Goal: Information Seeking & Learning: Learn about a topic

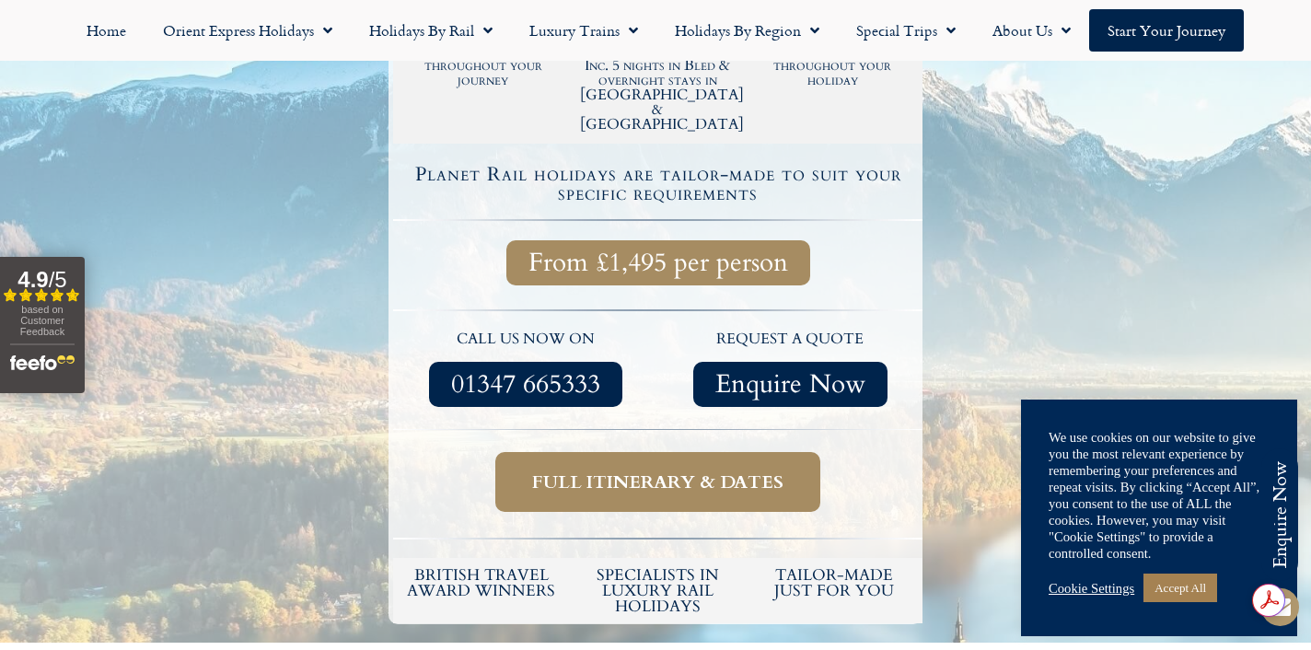
click at [619, 470] on span "Full itinerary & dates" at bounding box center [657, 481] width 251 height 23
click at [652, 470] on span "Full itinerary & dates" at bounding box center [657, 481] width 251 height 23
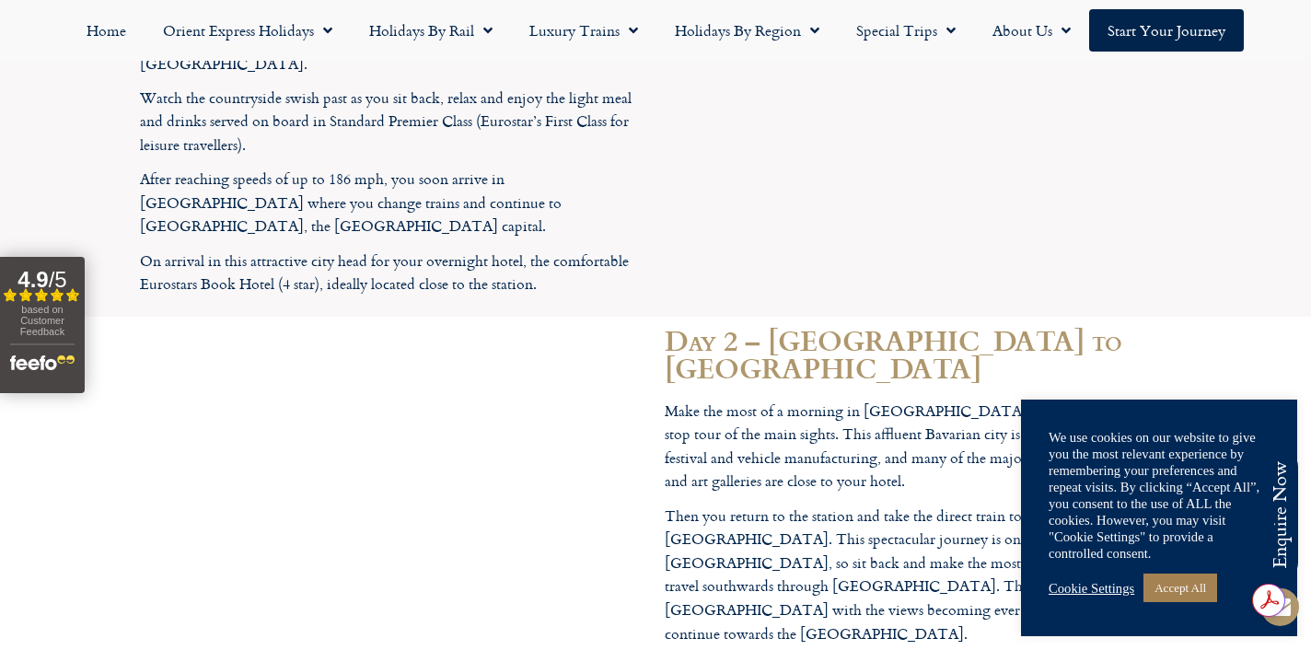
scroll to position [1992, 0]
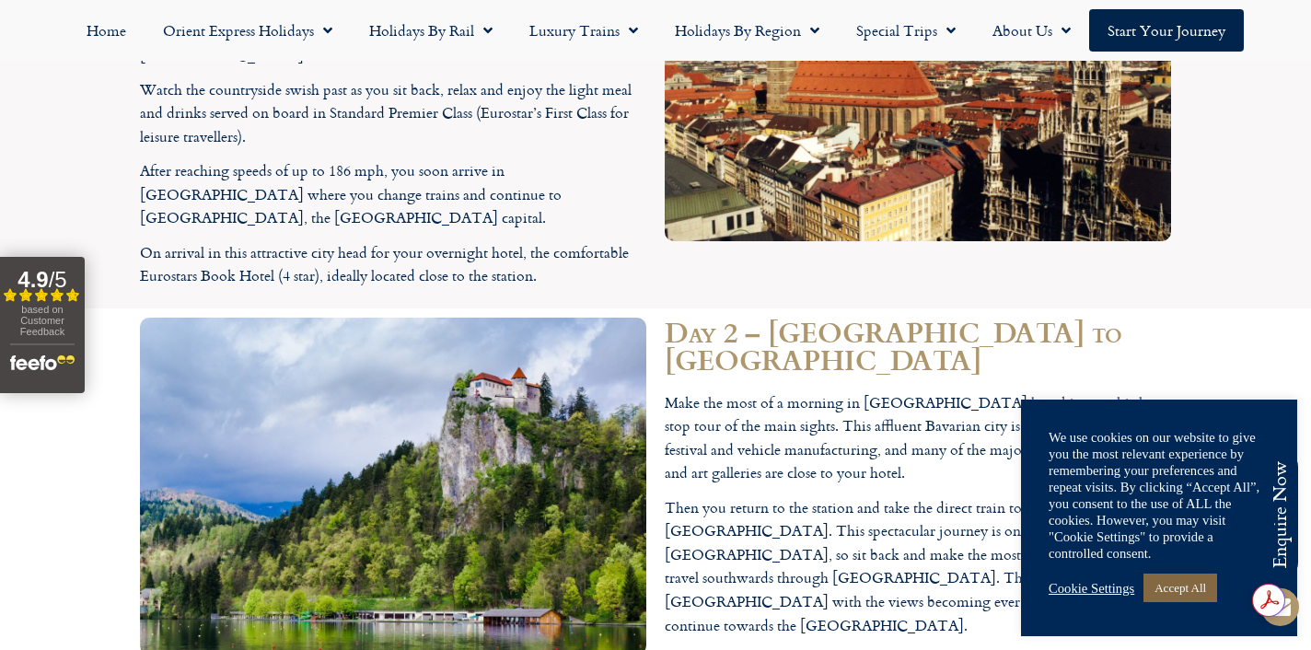
click at [1164, 587] on link "Accept All" at bounding box center [1180, 587] width 74 height 29
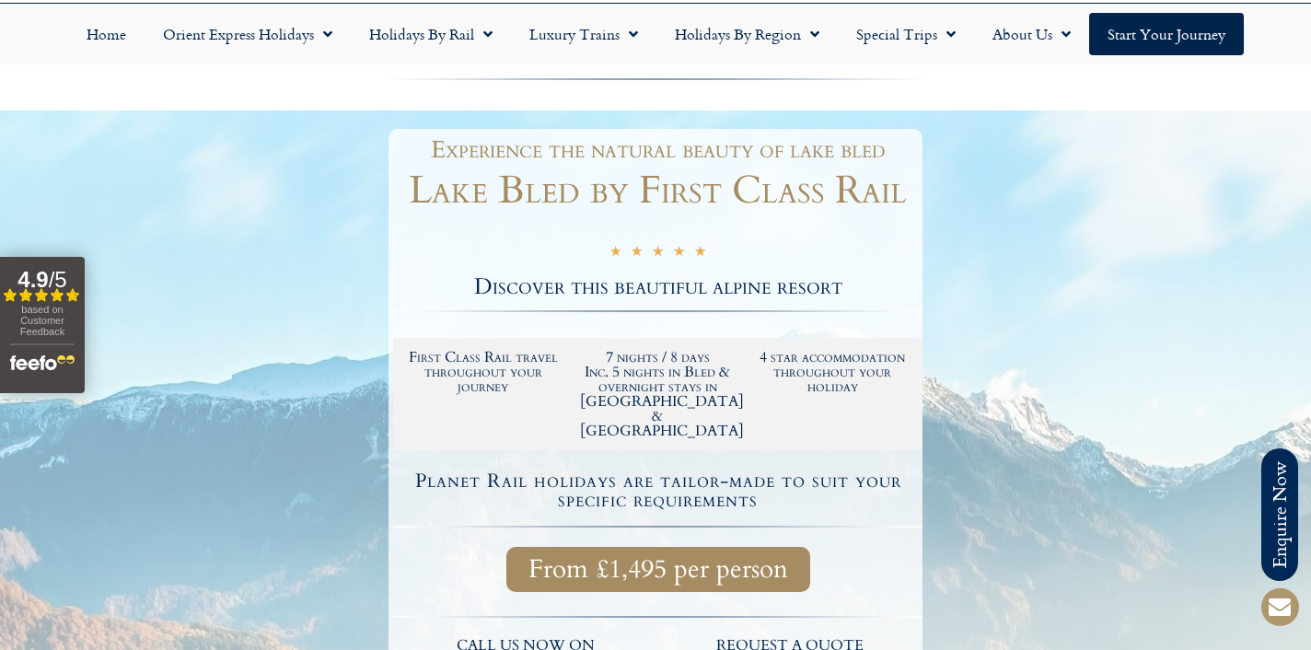
scroll to position [0, 0]
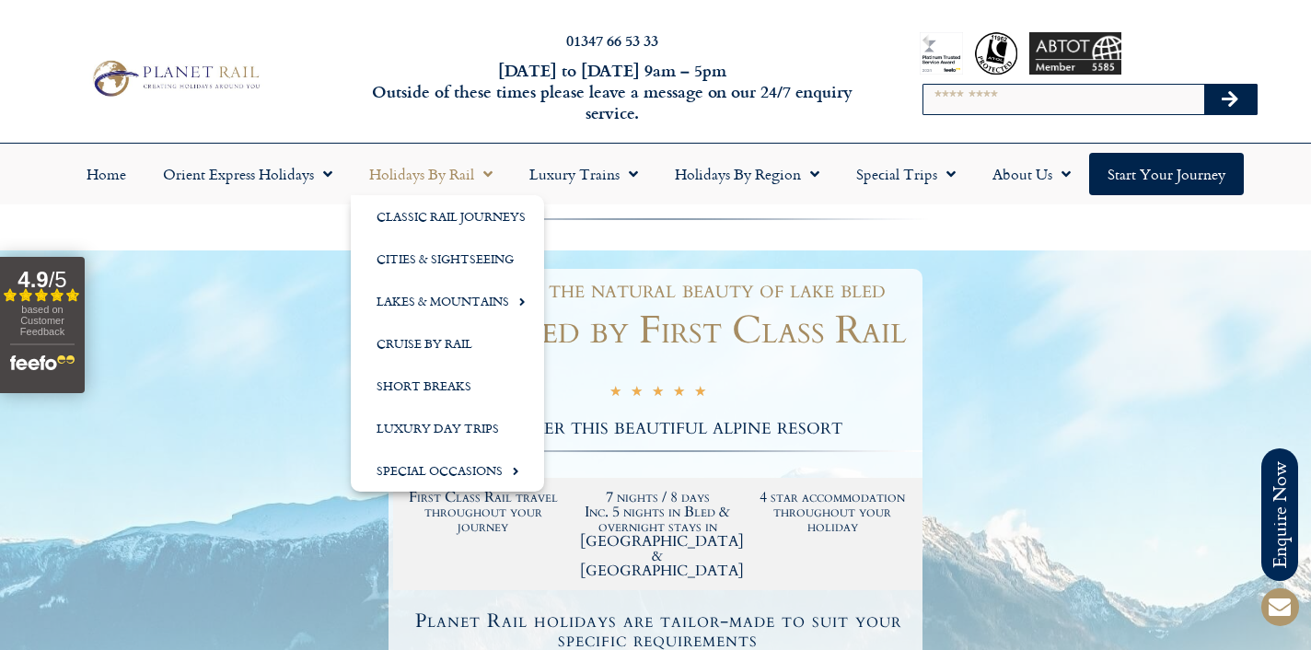
click at [416, 178] on link "Holidays by Rail" at bounding box center [431, 174] width 160 height 42
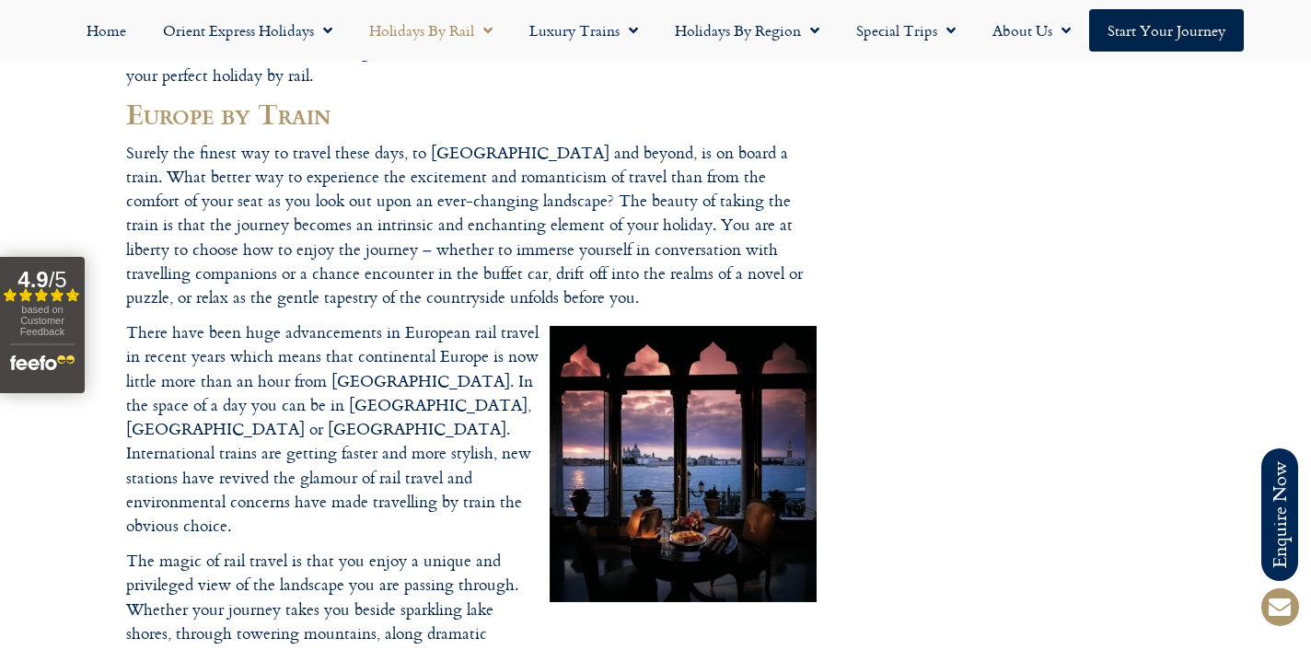
scroll to position [470, 0]
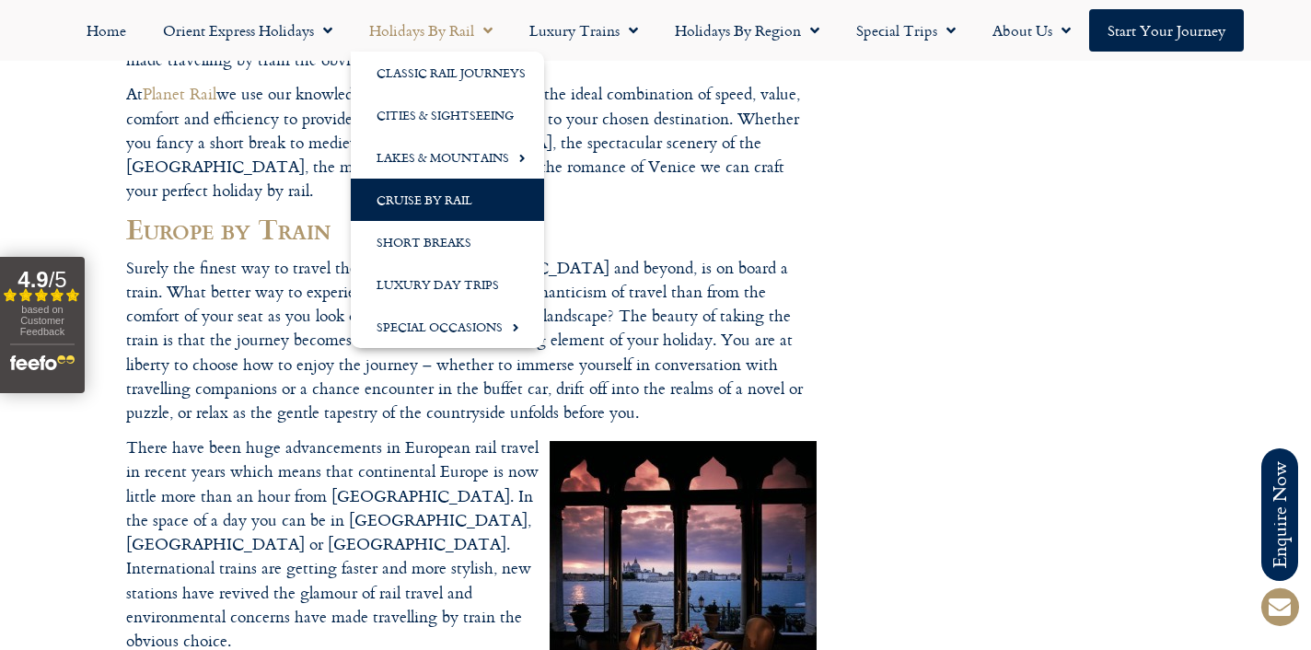
click at [426, 197] on link "Cruise by Rail" at bounding box center [447, 200] width 193 height 42
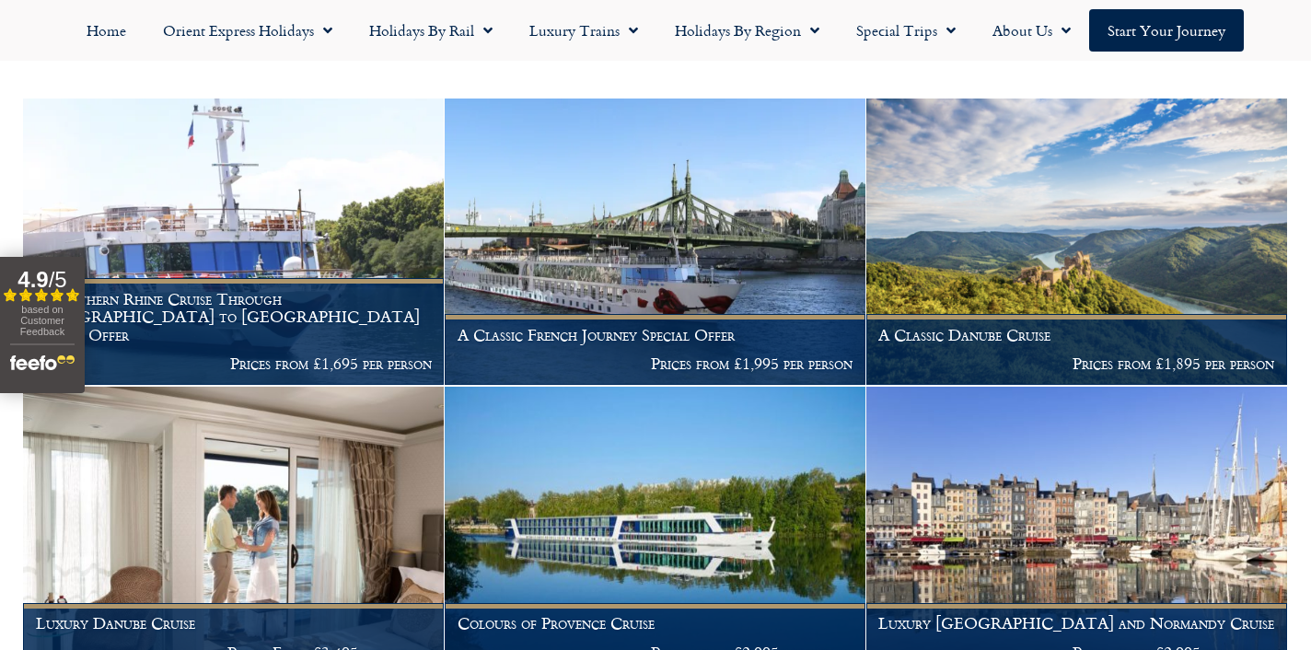
scroll to position [474, 0]
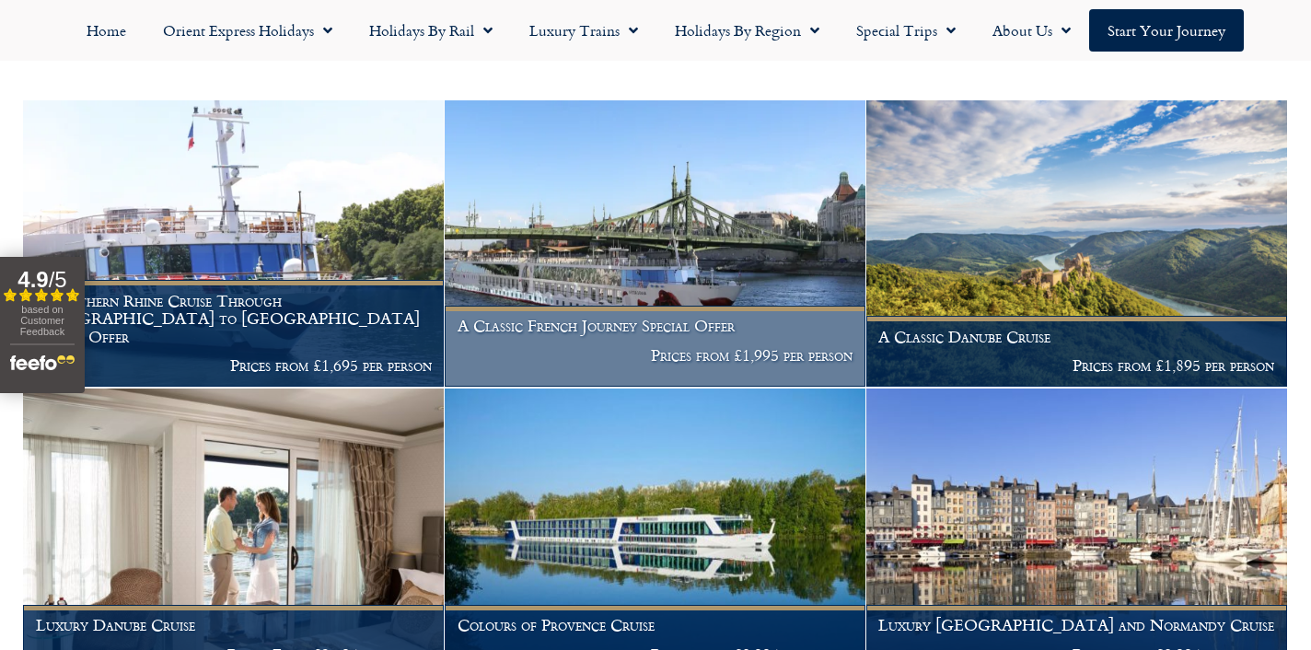
click at [556, 247] on img at bounding box center [655, 243] width 421 height 286
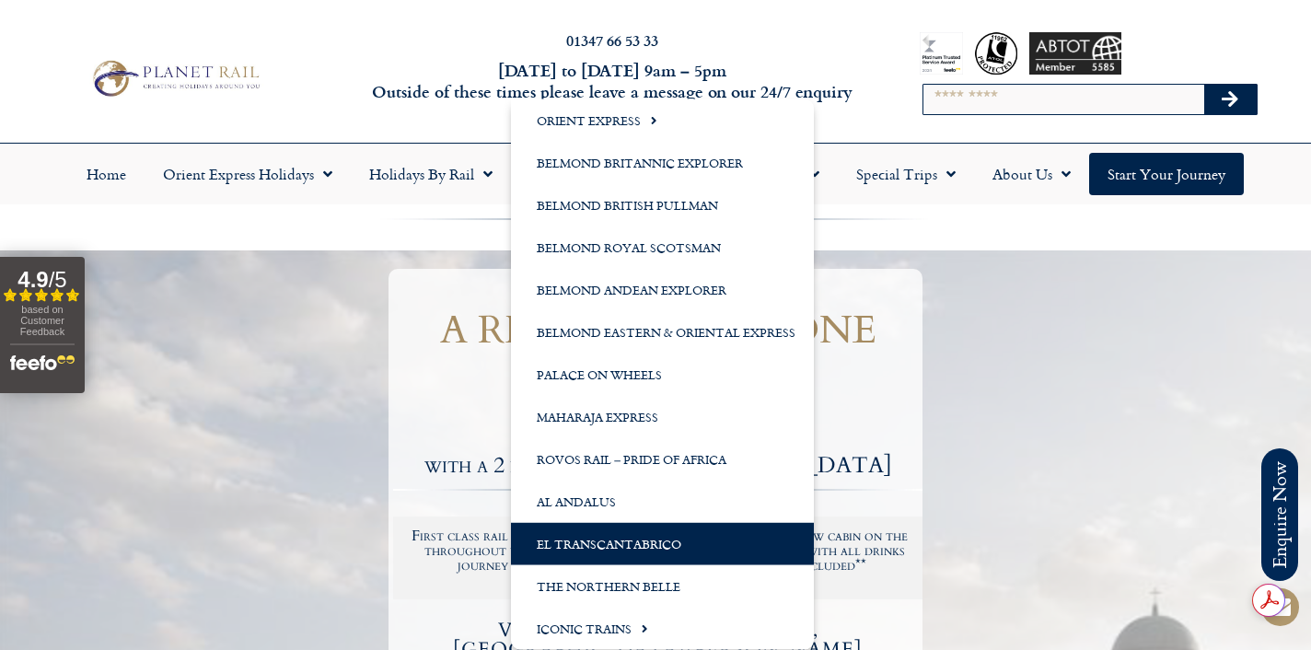
click at [616, 537] on link "El Transcantabrico" at bounding box center [662, 544] width 303 height 42
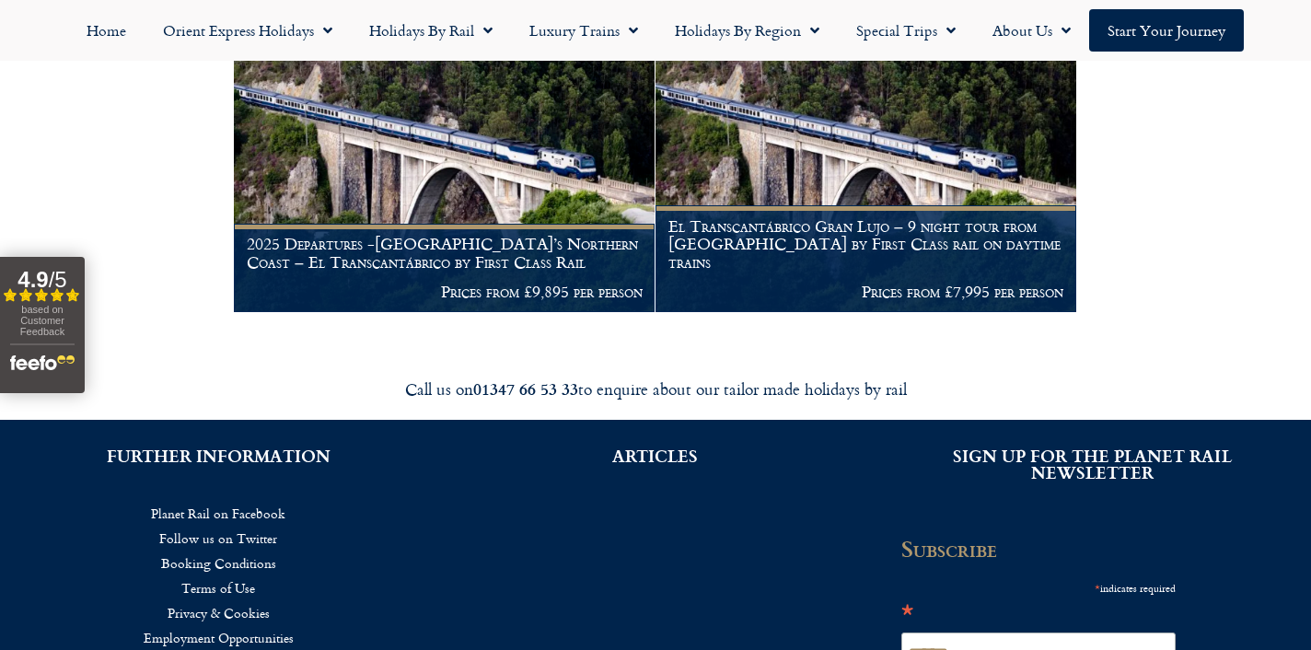
scroll to position [425, 0]
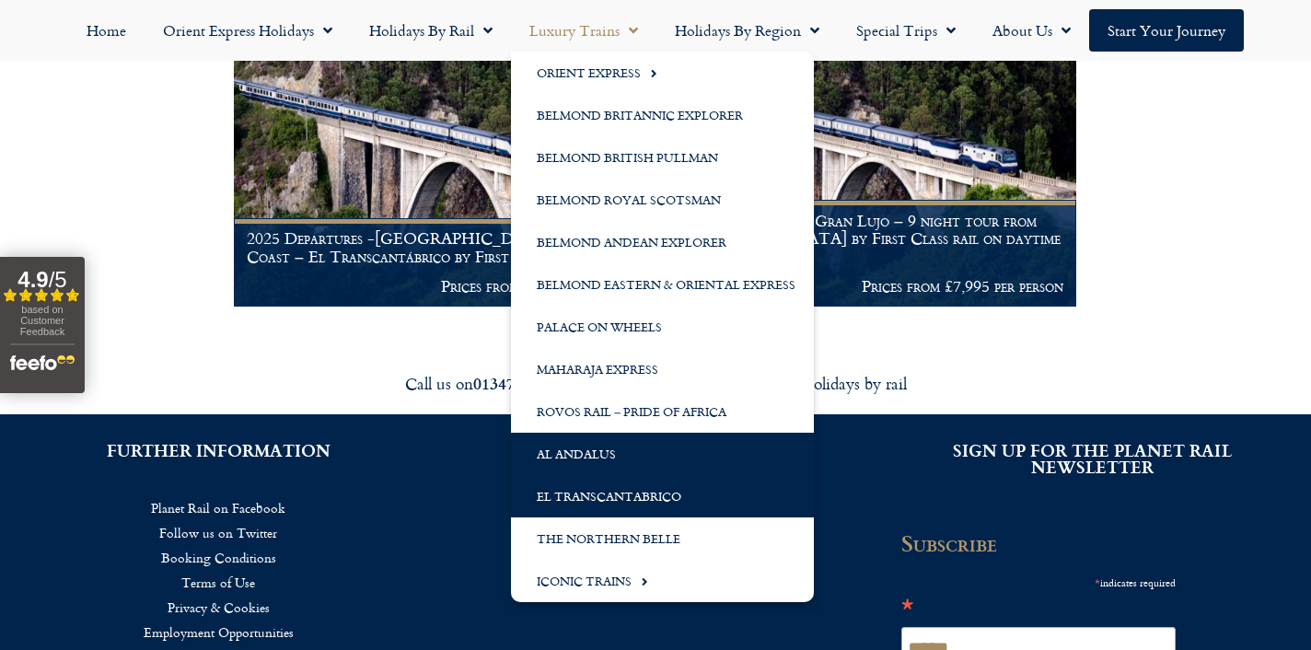
click at [584, 440] on link "Al Andalus" at bounding box center [662, 454] width 303 height 42
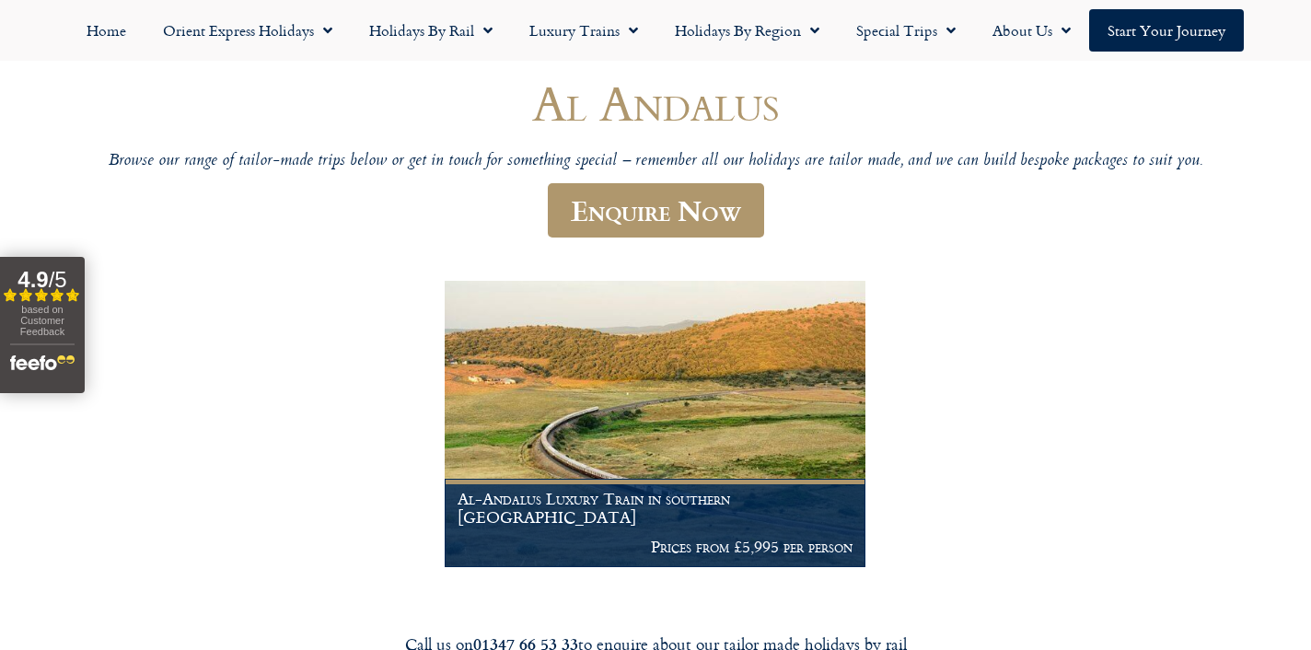
scroll to position [167, 0]
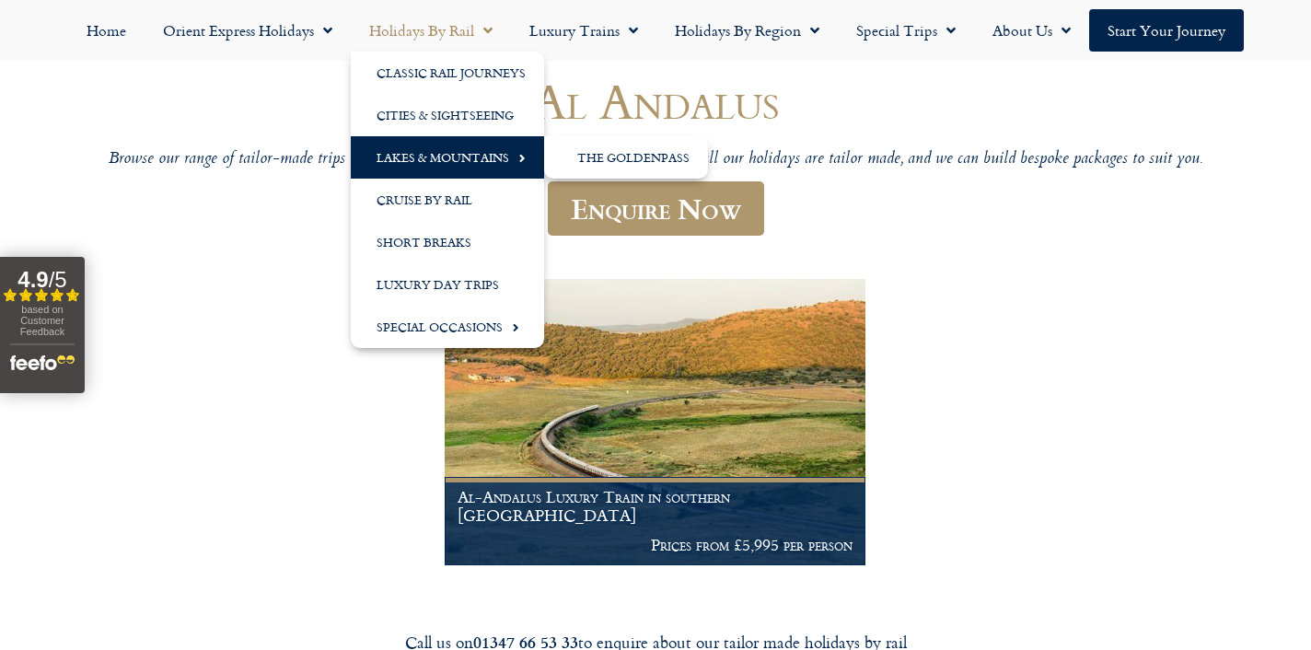
click at [437, 153] on link "Lakes & Mountains" at bounding box center [447, 157] width 193 height 42
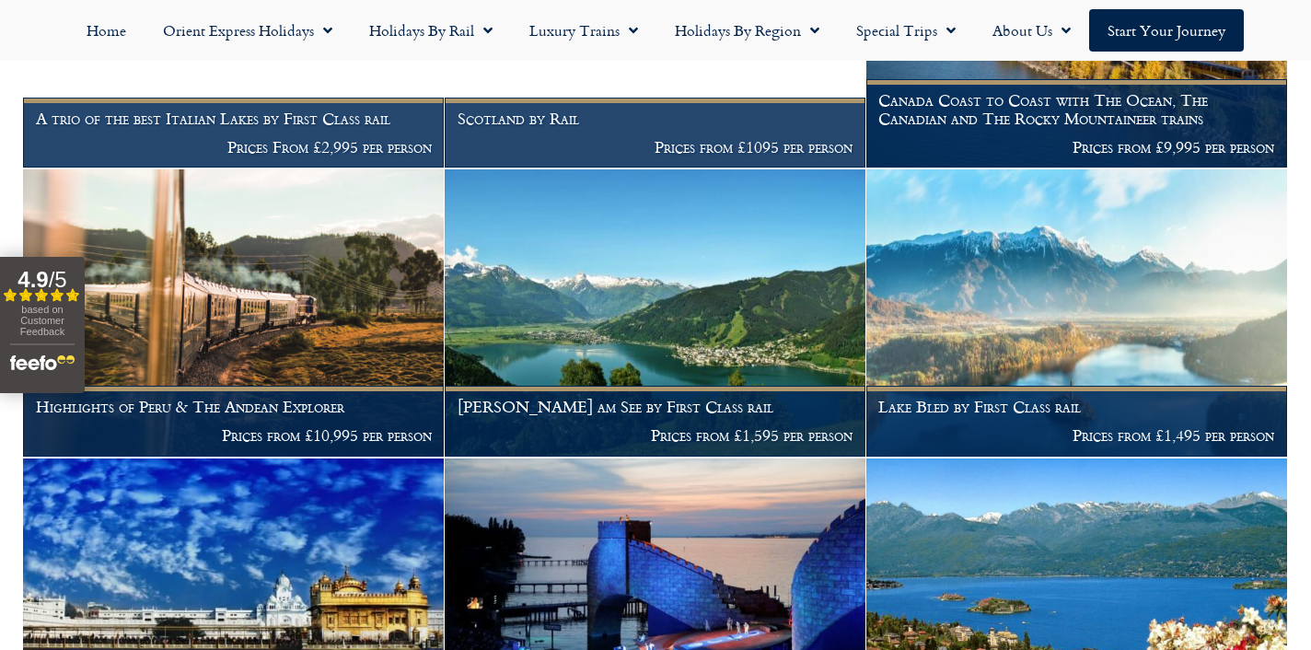
scroll to position [1740, 0]
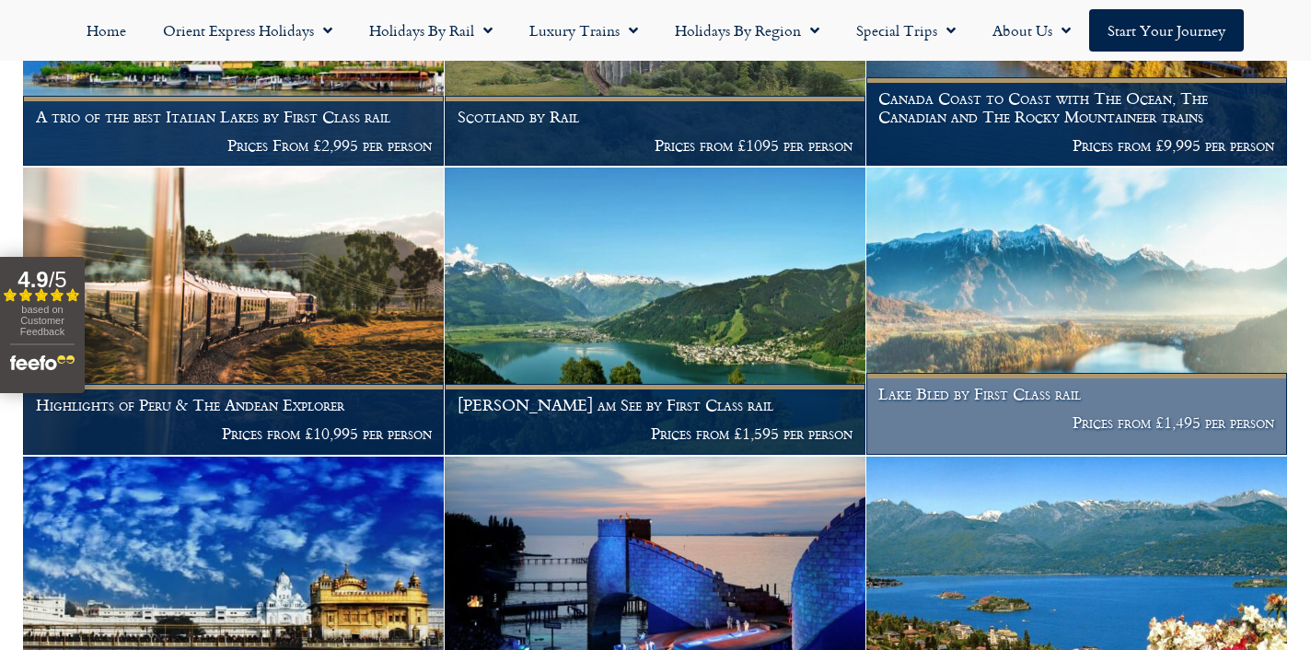
click at [930, 392] on h1 "Lake Bled by First Class rail" at bounding box center [1076, 394] width 396 height 18
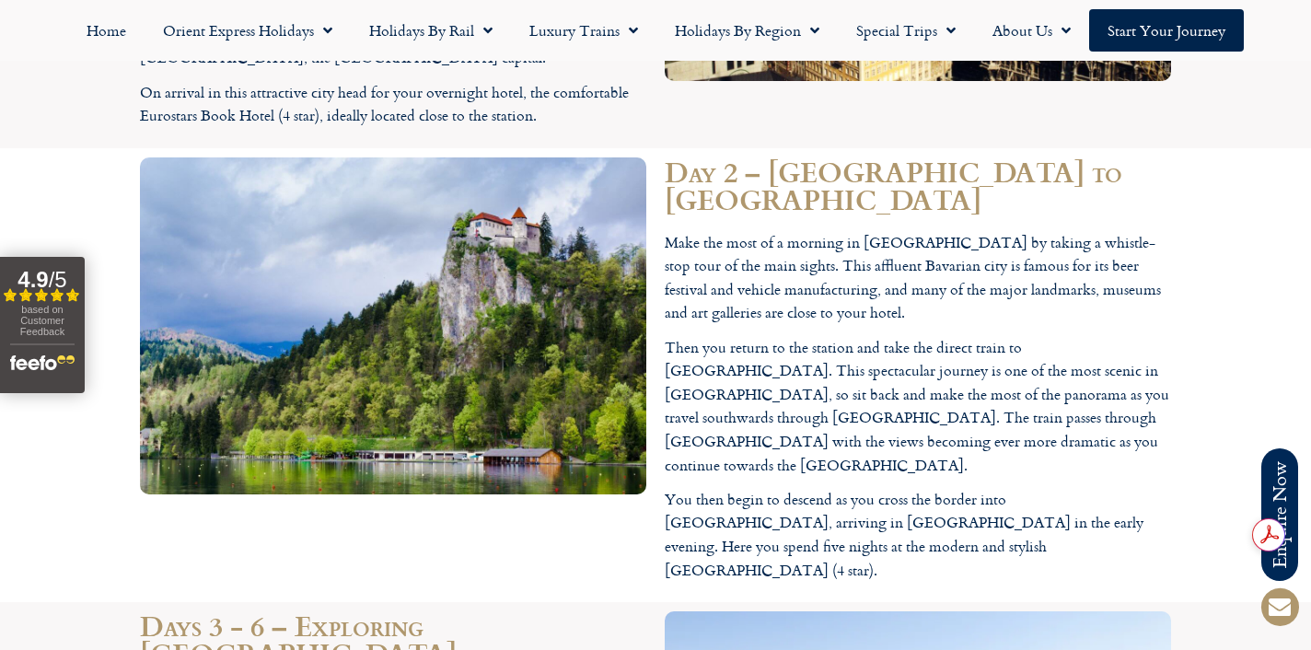
scroll to position [2155, 0]
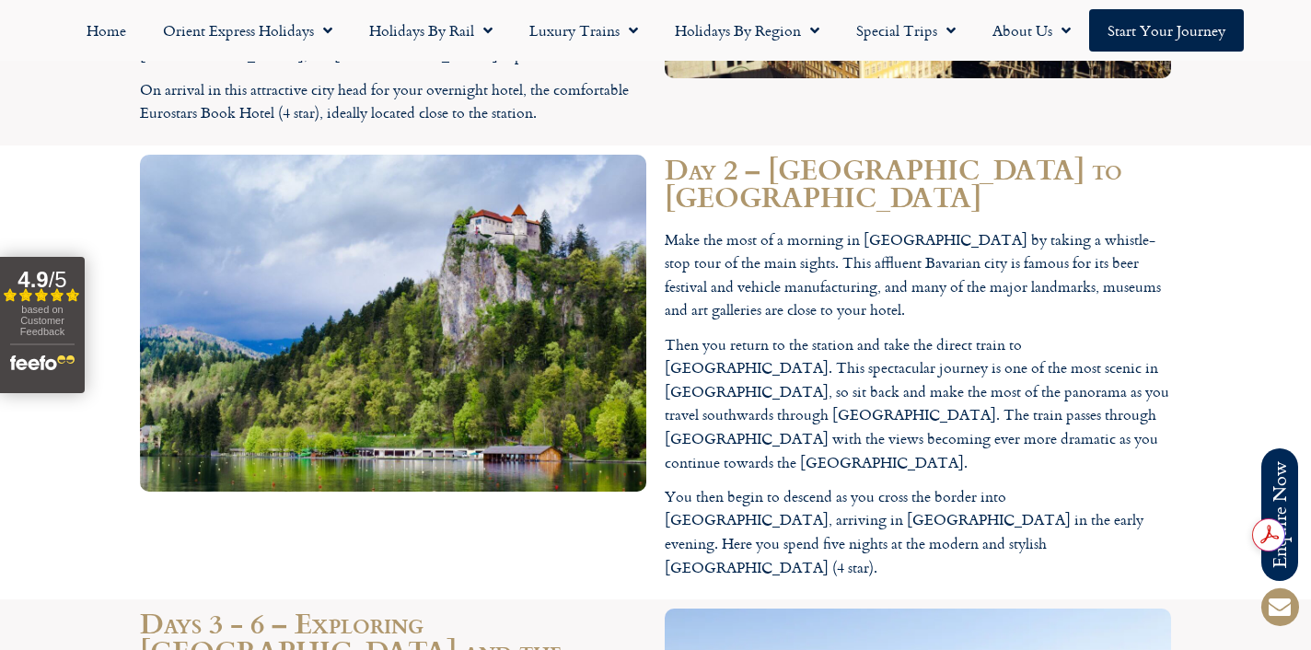
click at [1185, 397] on section "Day 2 – Munich to Lake Bled Make the most of a morning in Munich by taking a wh…" at bounding box center [655, 372] width 1311 height 454
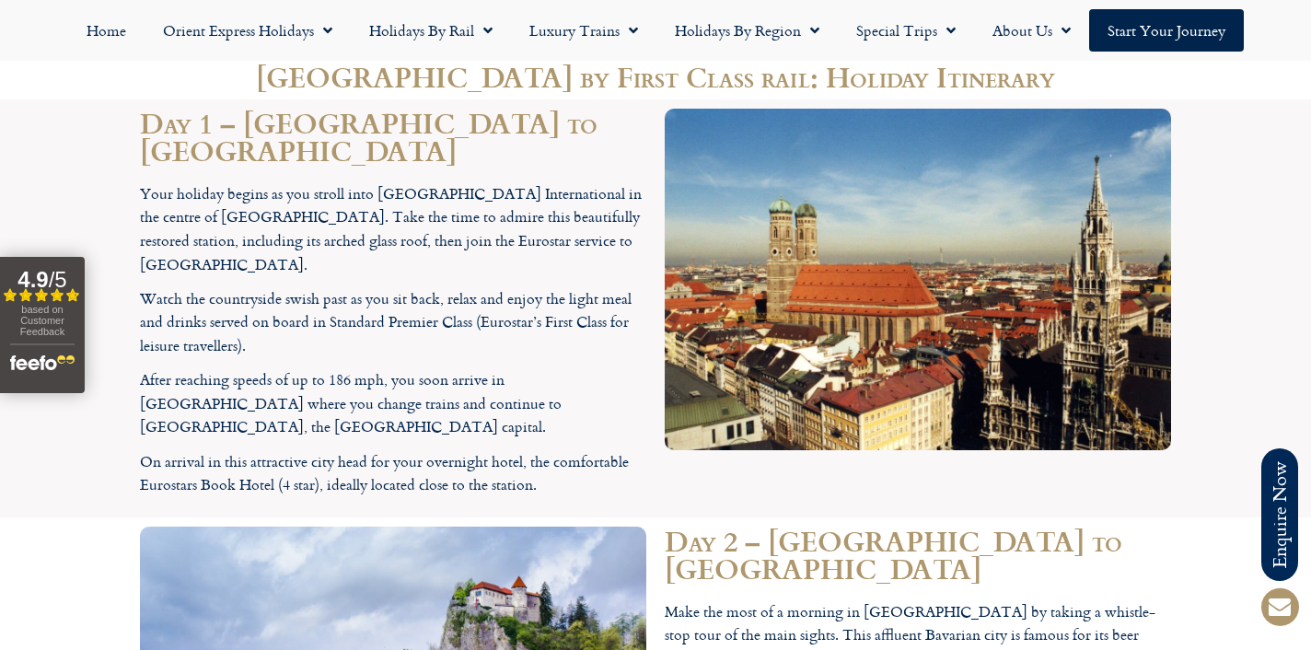
scroll to position [1761, 0]
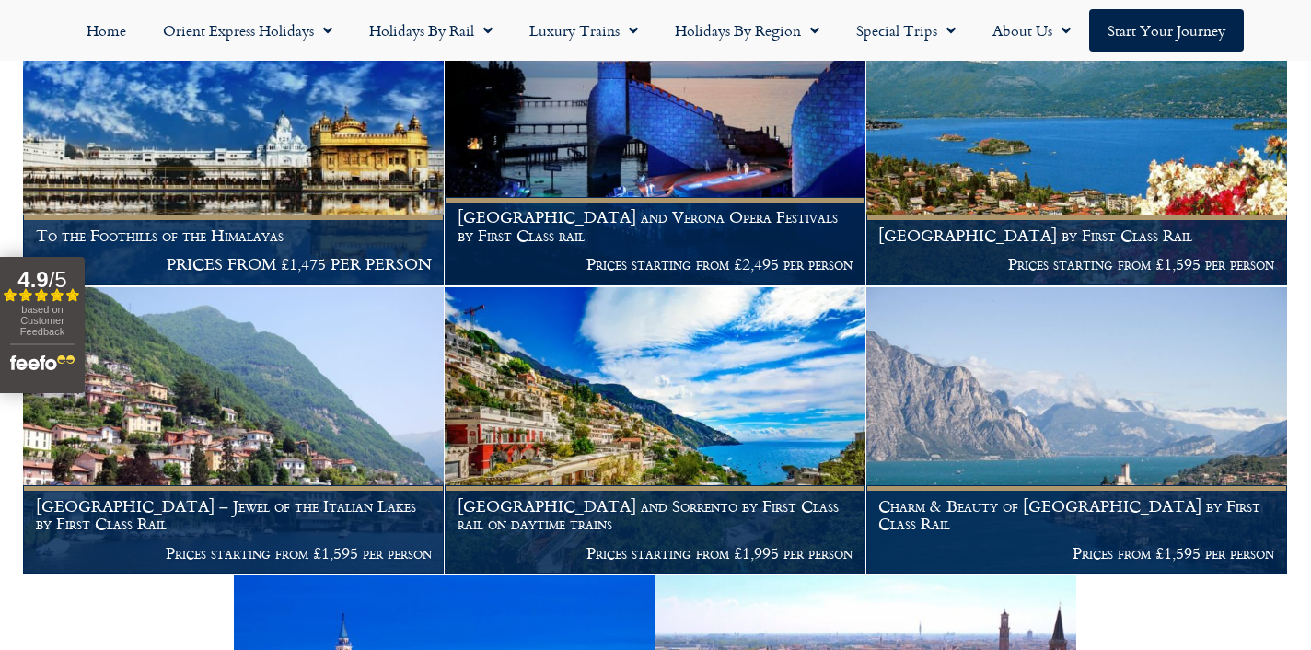
scroll to position [2199, 0]
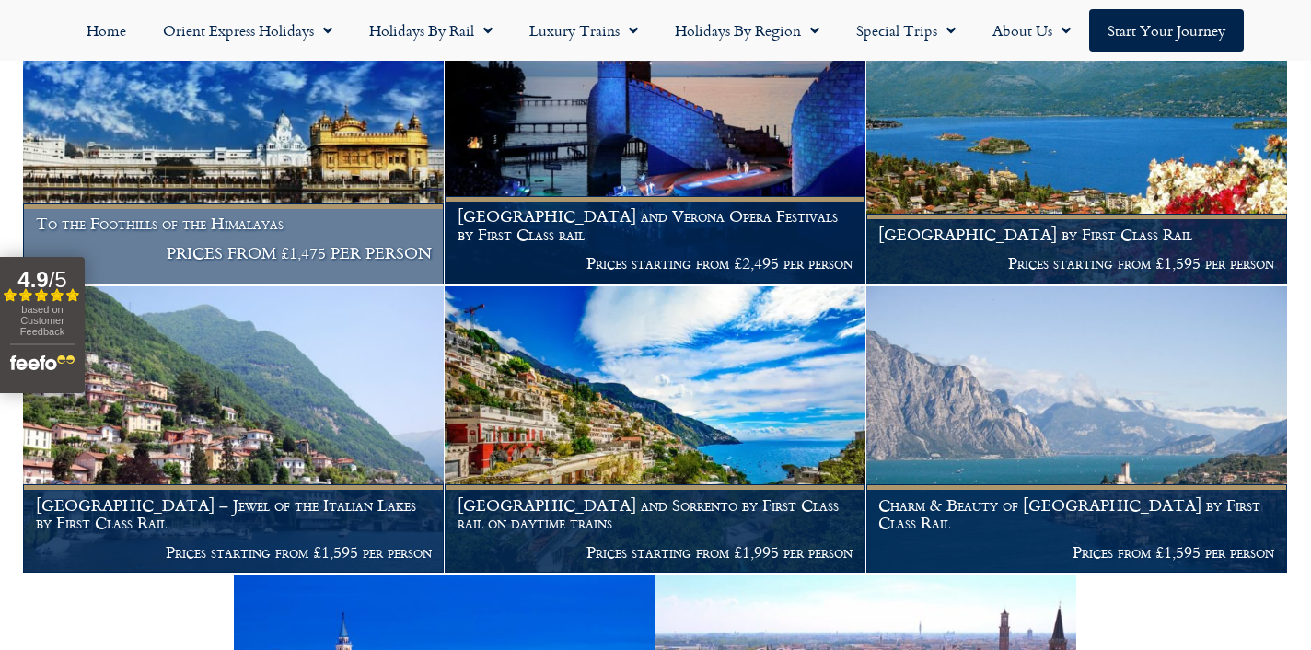
click at [300, 139] on img at bounding box center [233, 141] width 421 height 286
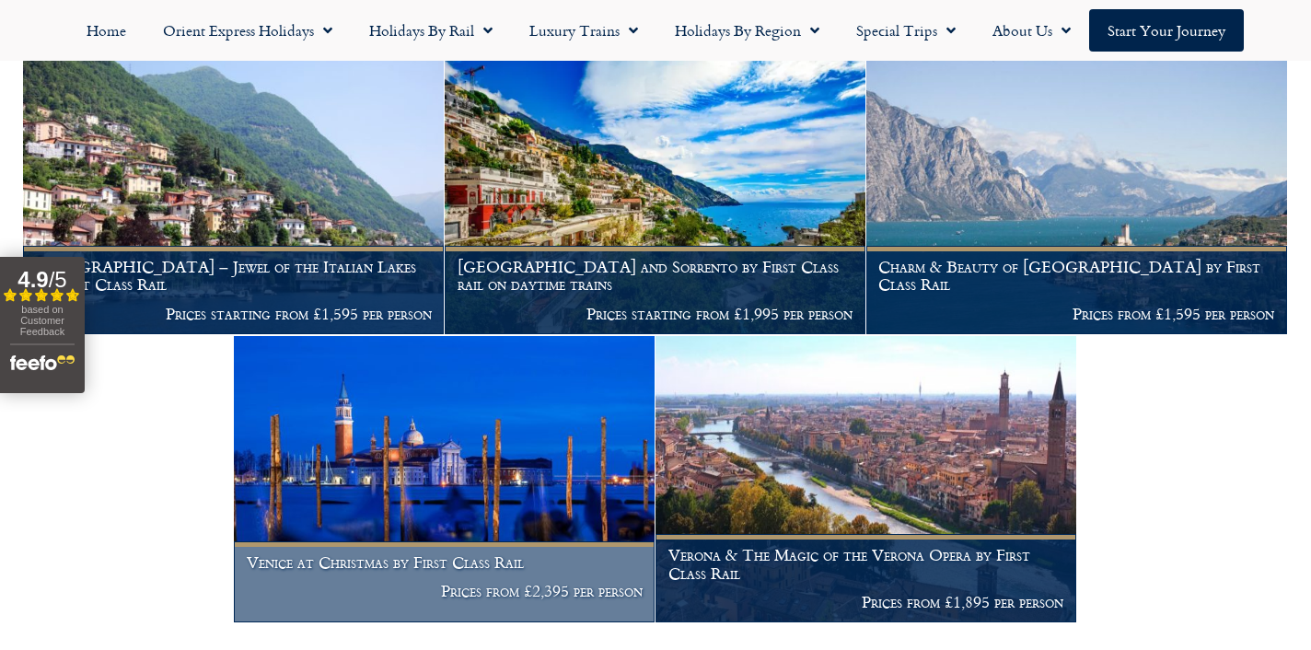
scroll to position [2433, 0]
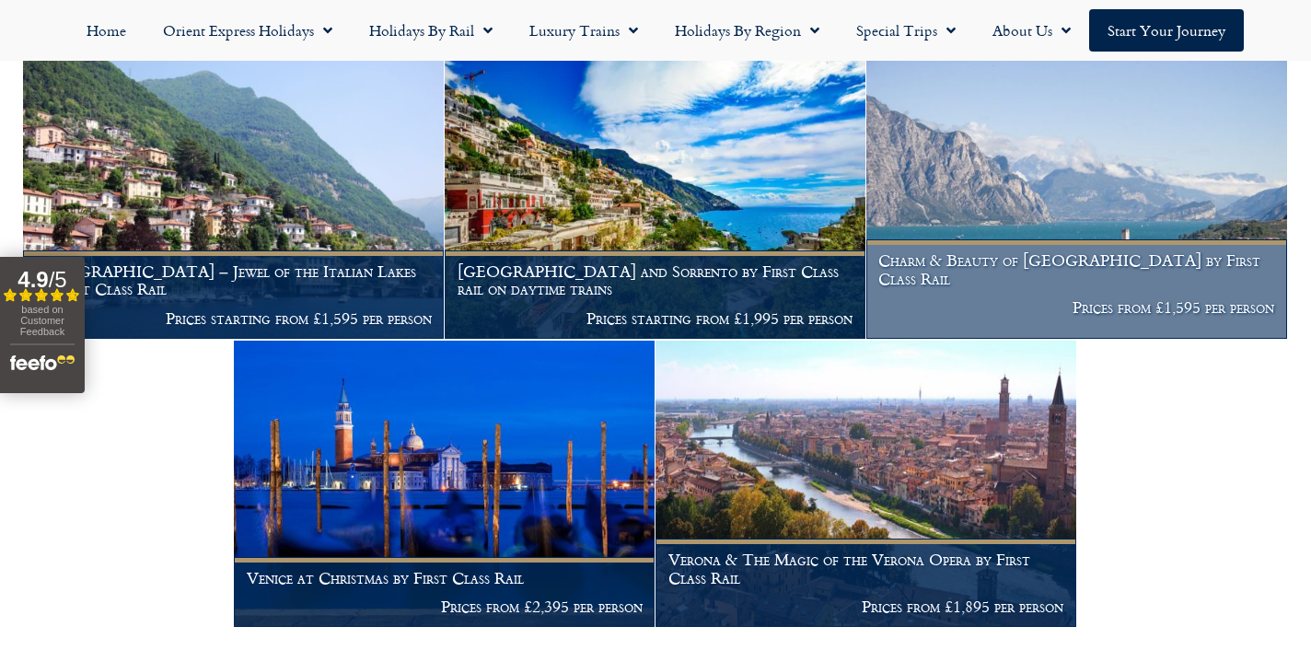
click at [907, 199] on img at bounding box center [1076, 195] width 421 height 286
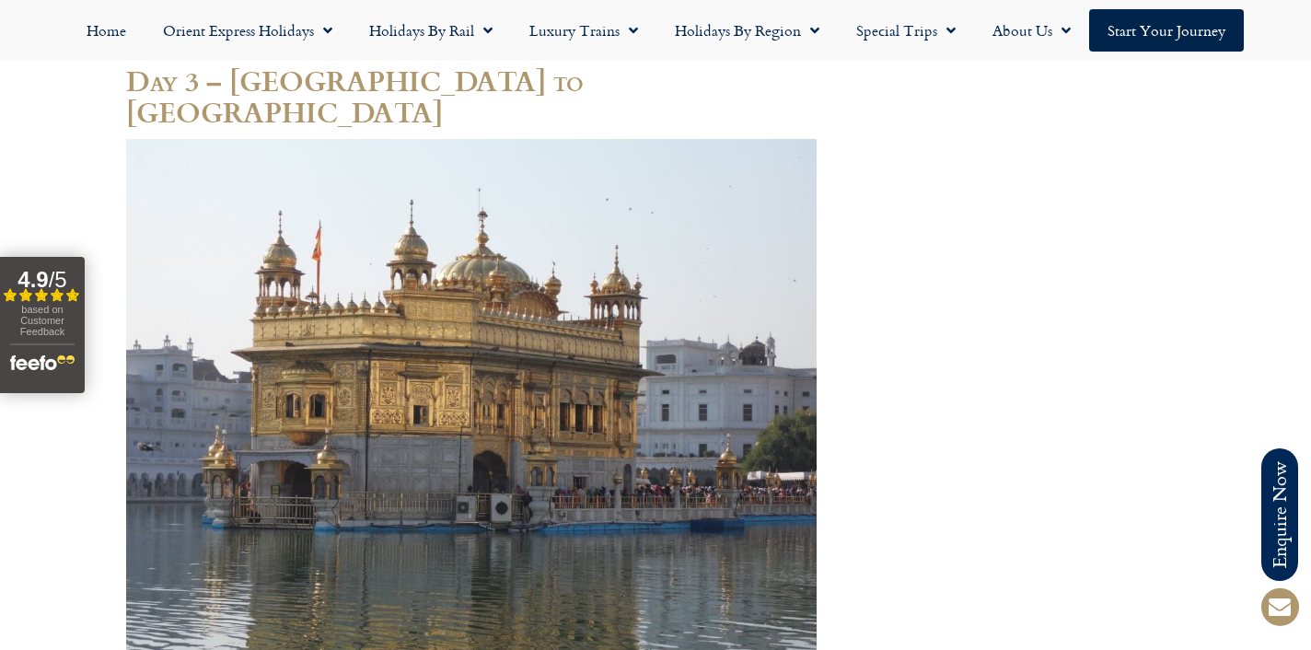
scroll to position [2614, 0]
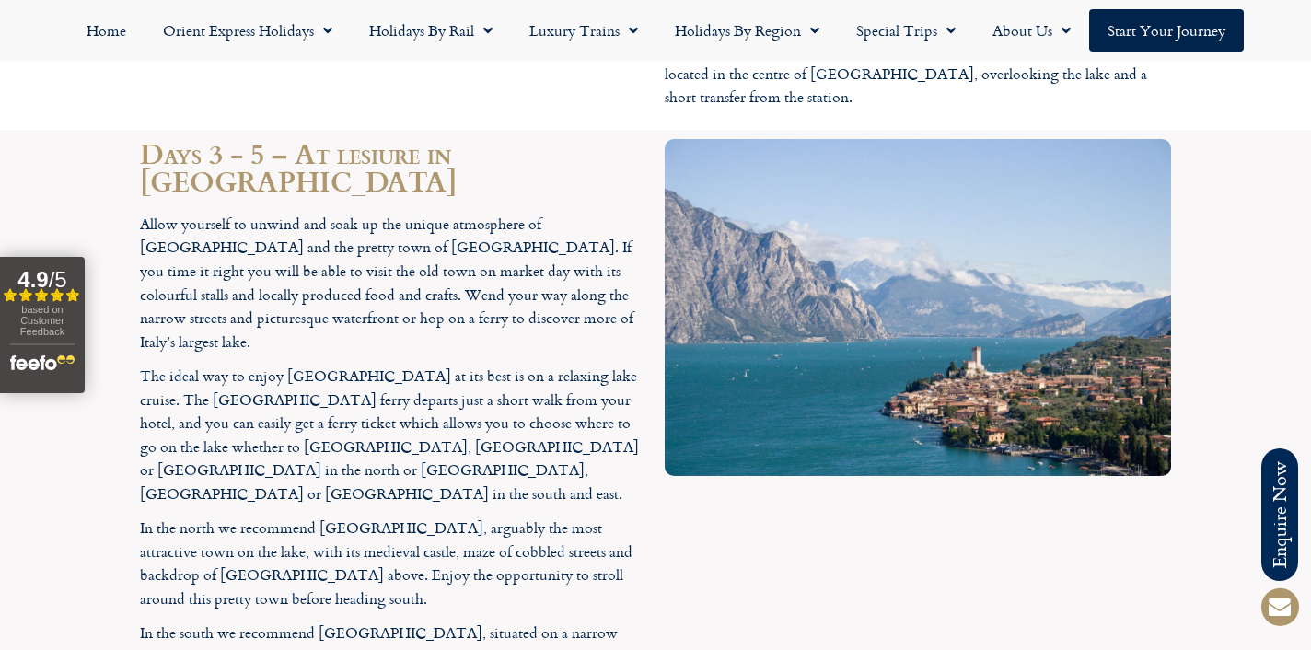
scroll to position [3013, 0]
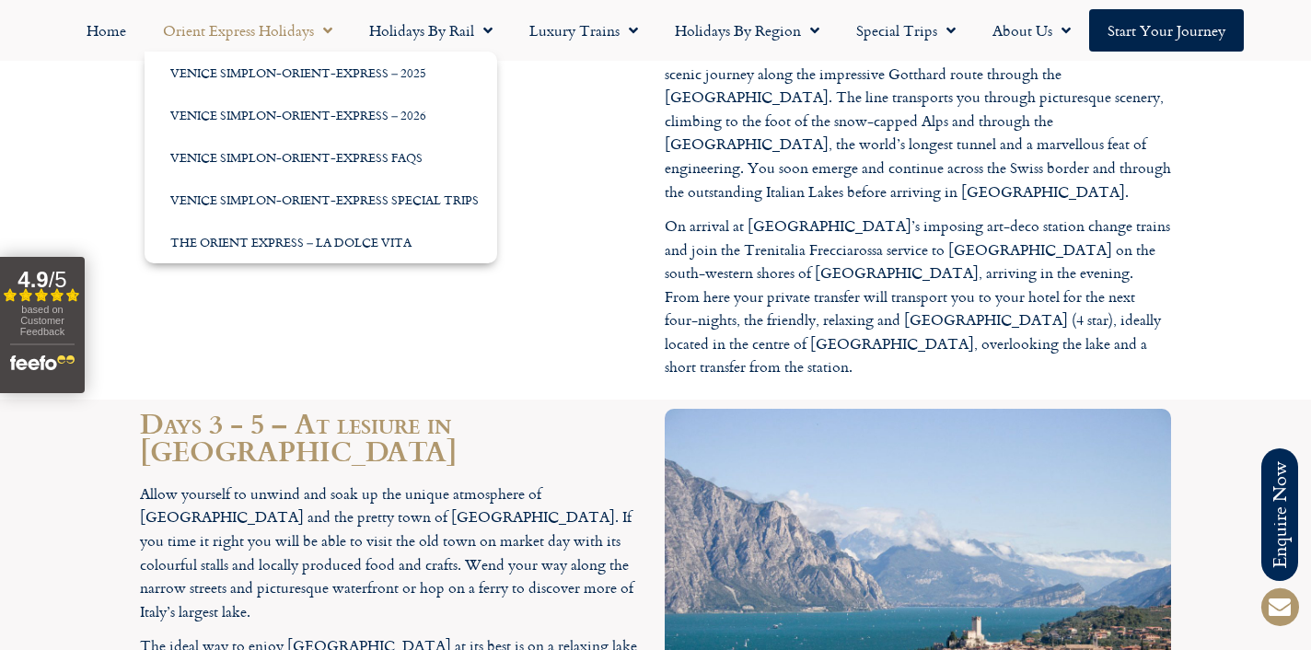
click at [224, 35] on link "Orient Express Holidays" at bounding box center [248, 30] width 206 height 42
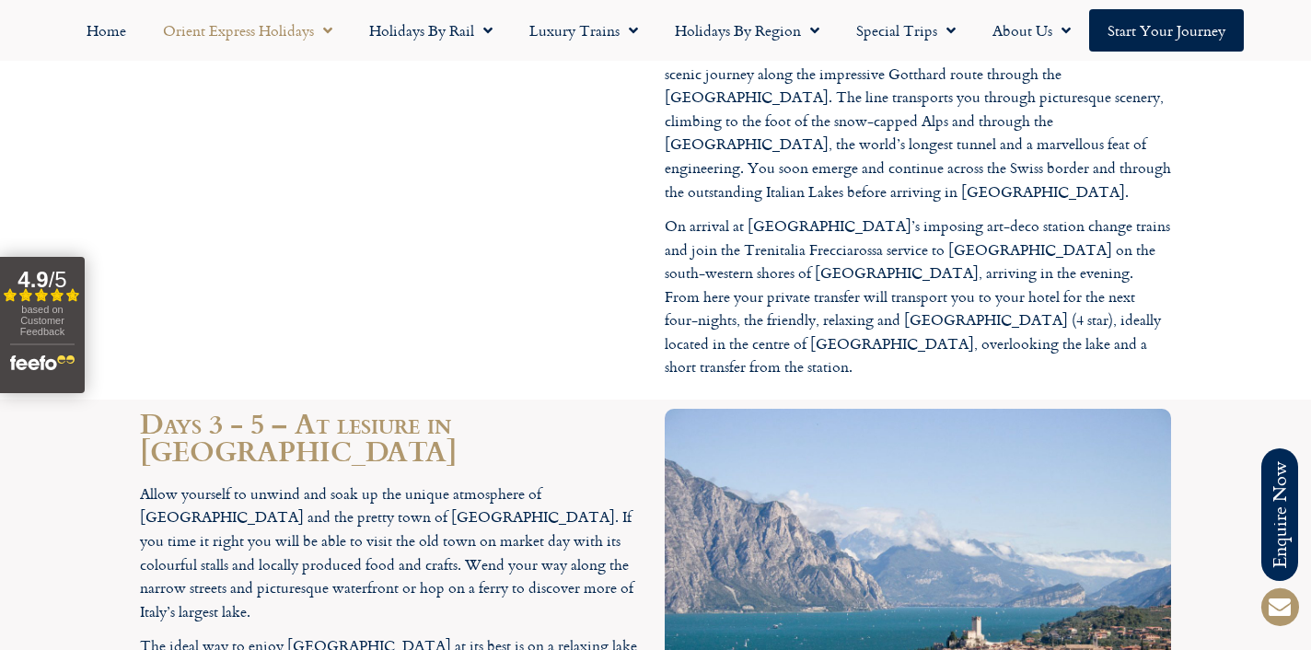
click at [224, 35] on link "Orient Express Holidays" at bounding box center [248, 30] width 206 height 42
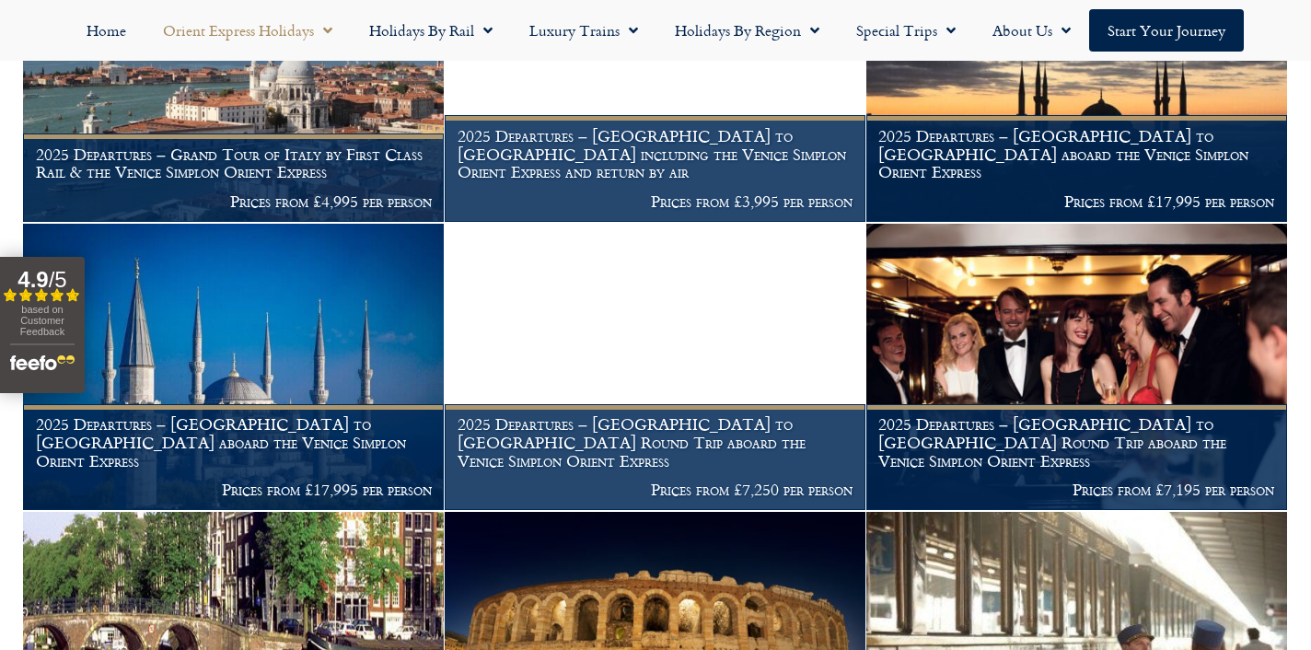
scroll to position [1944, 0]
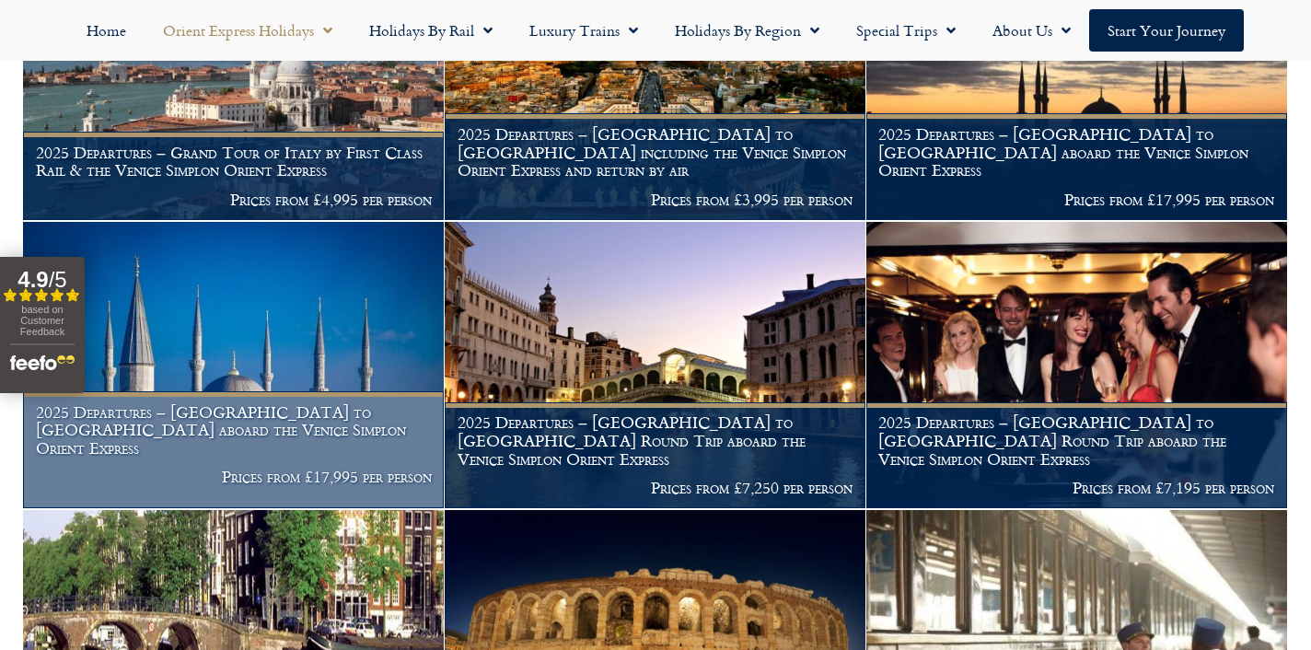
click at [350, 309] on img at bounding box center [233, 365] width 421 height 286
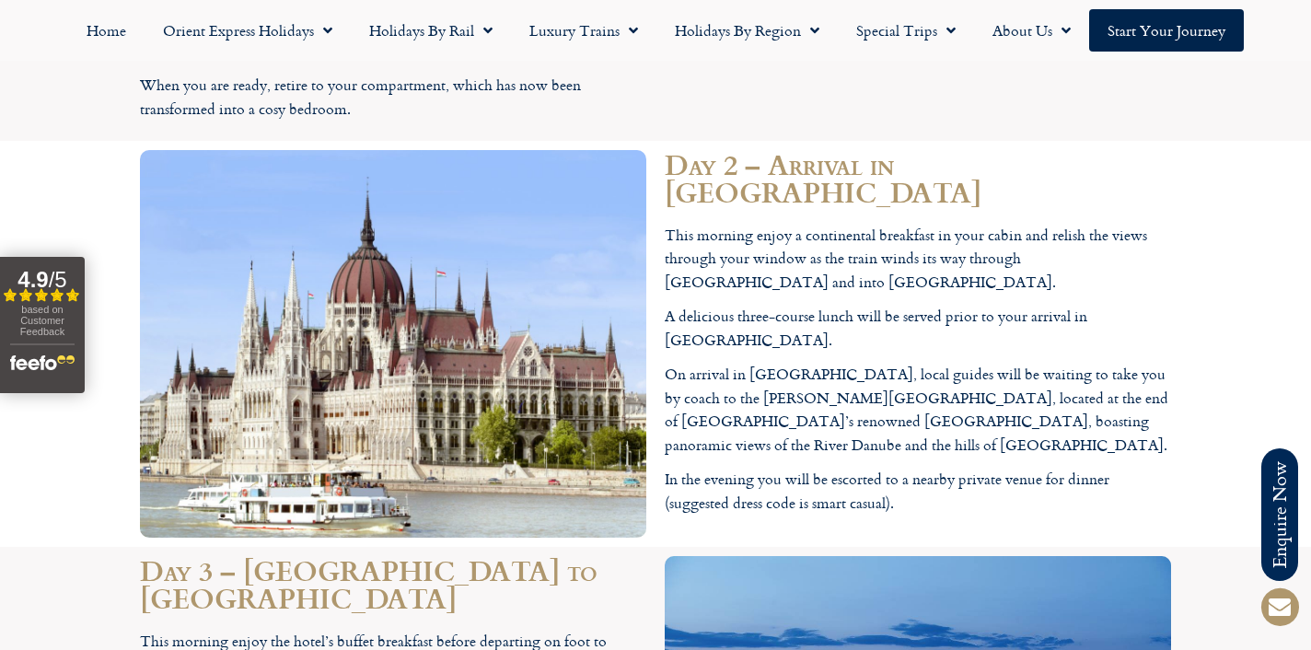
scroll to position [5260, 0]
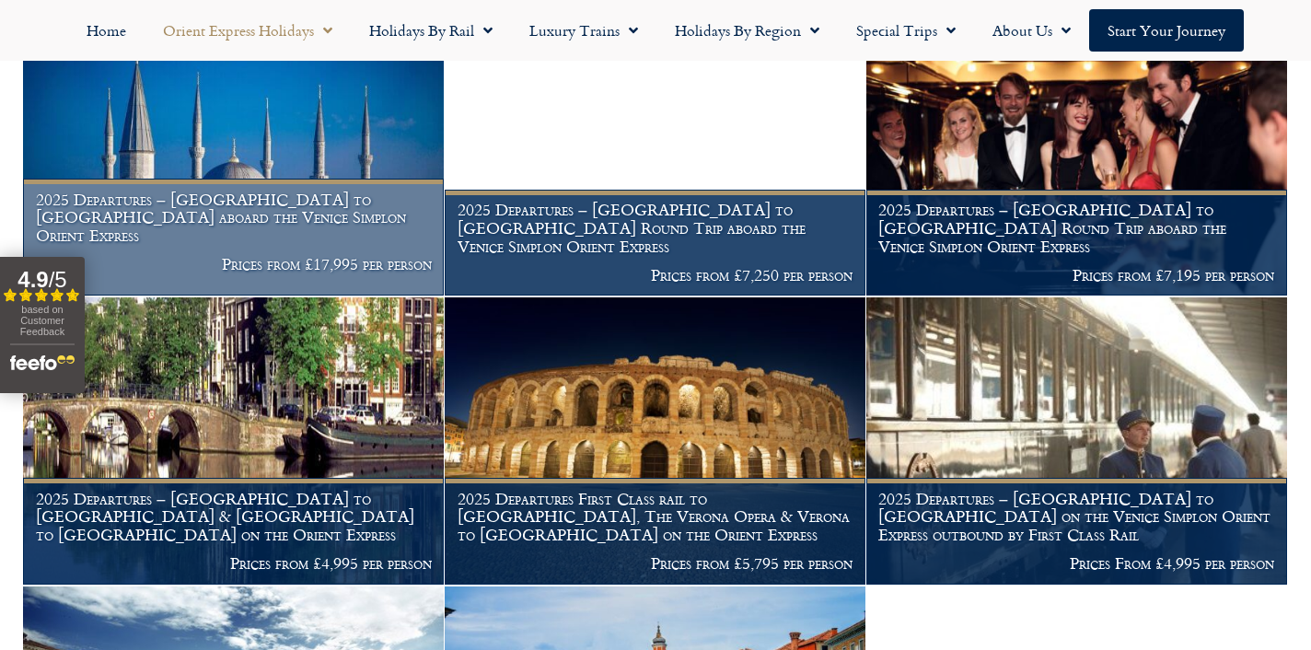
scroll to position [2160, 0]
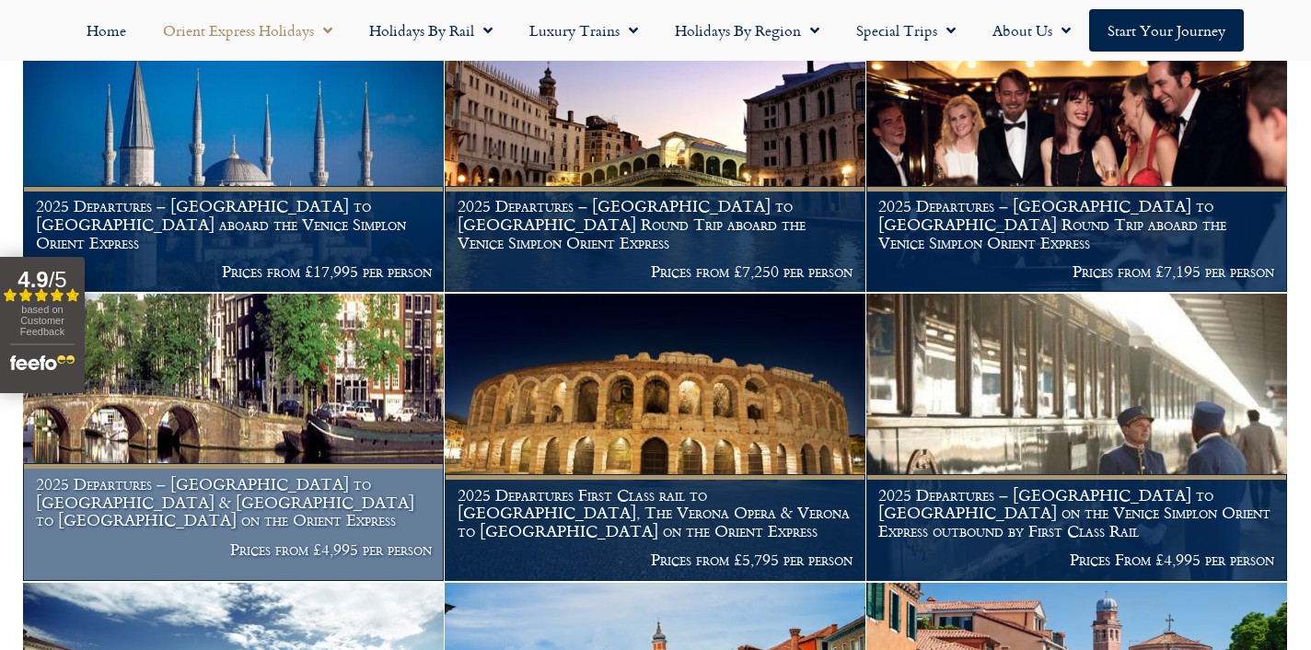
click at [237, 377] on img at bounding box center [233, 437] width 421 height 286
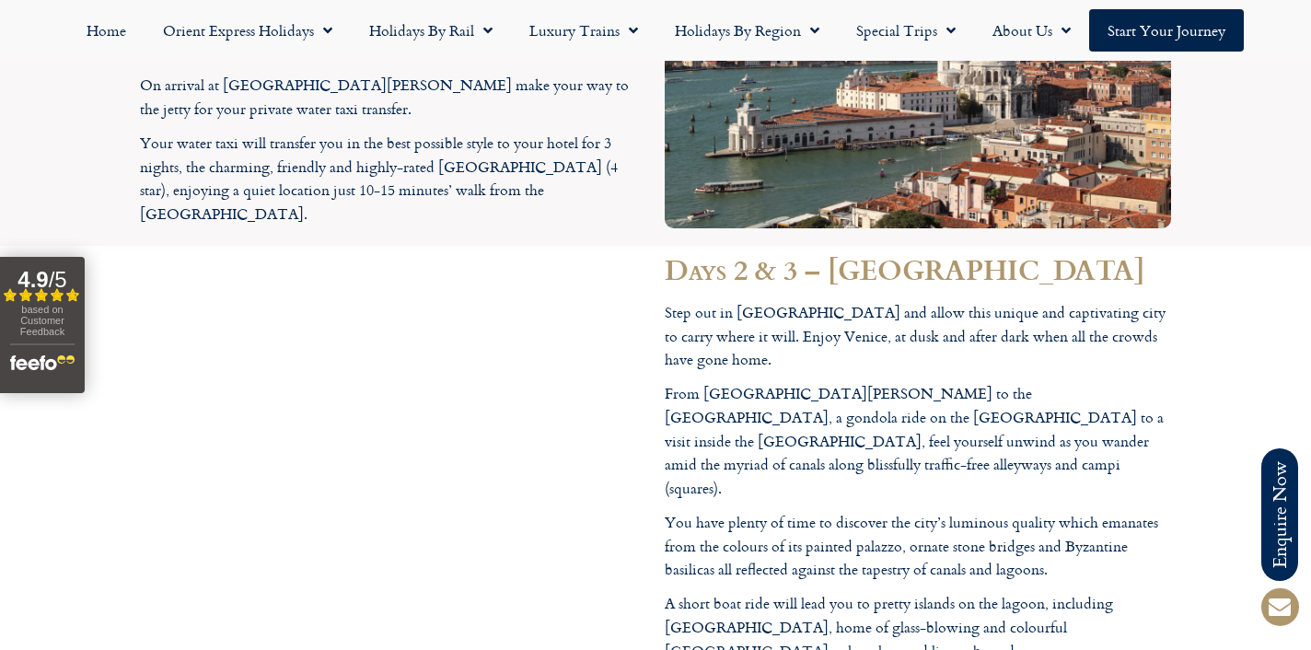
scroll to position [2765, 0]
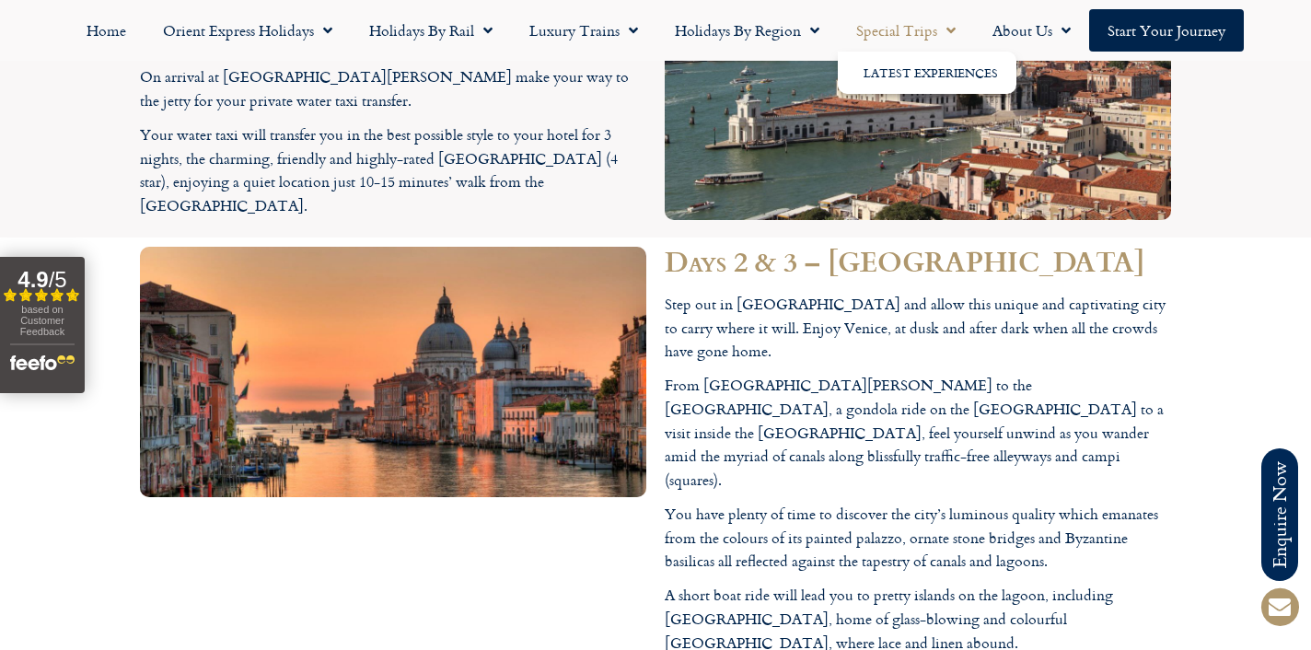
click at [874, 24] on link "Special Trips" at bounding box center [906, 30] width 136 height 42
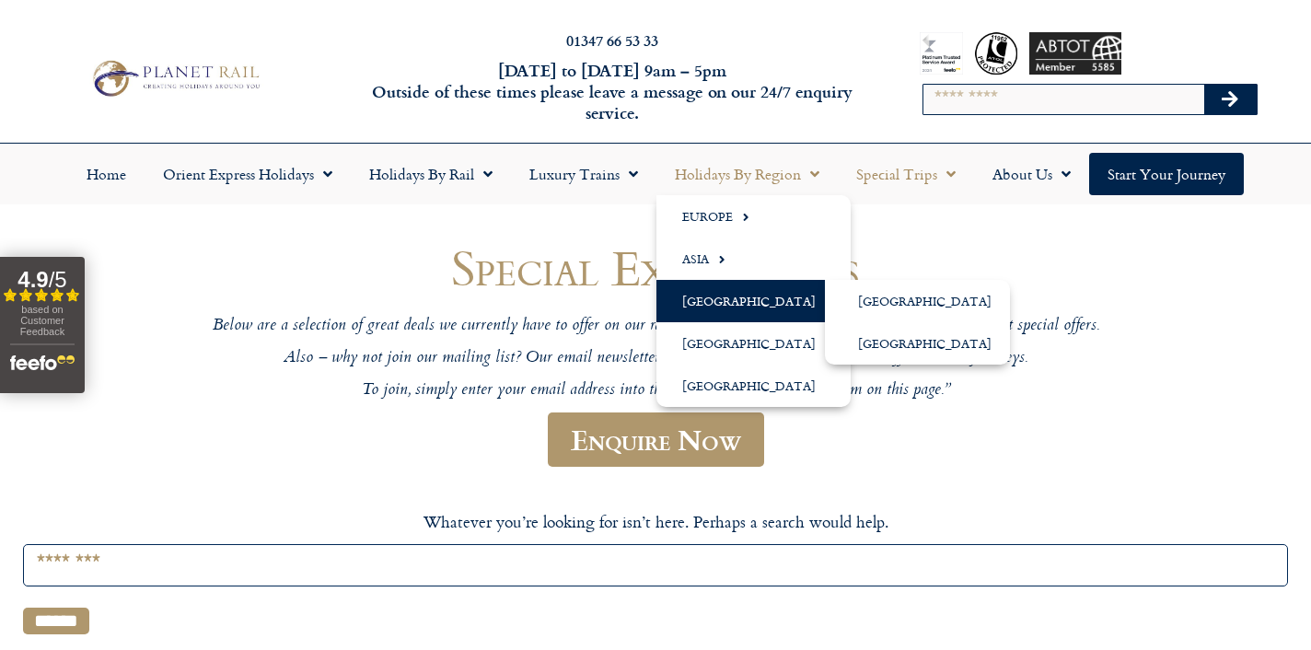
click at [723, 298] on link "[GEOGRAPHIC_DATA]" at bounding box center [753, 301] width 194 height 42
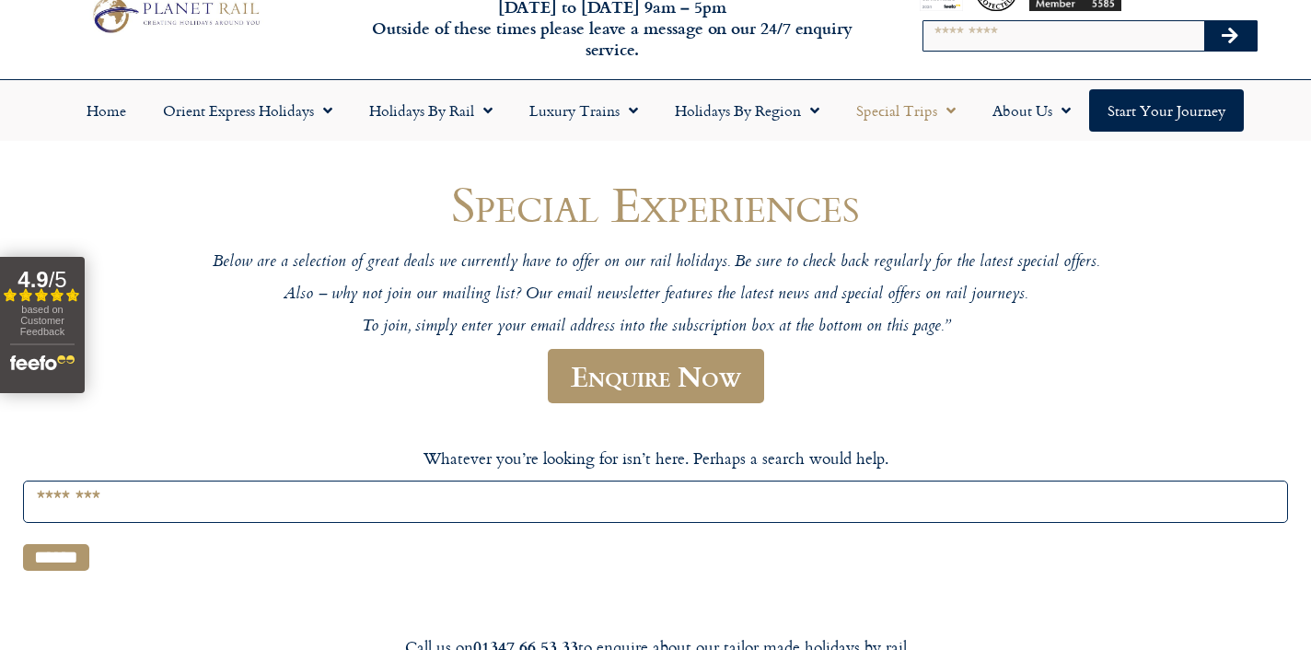
scroll to position [69, 0]
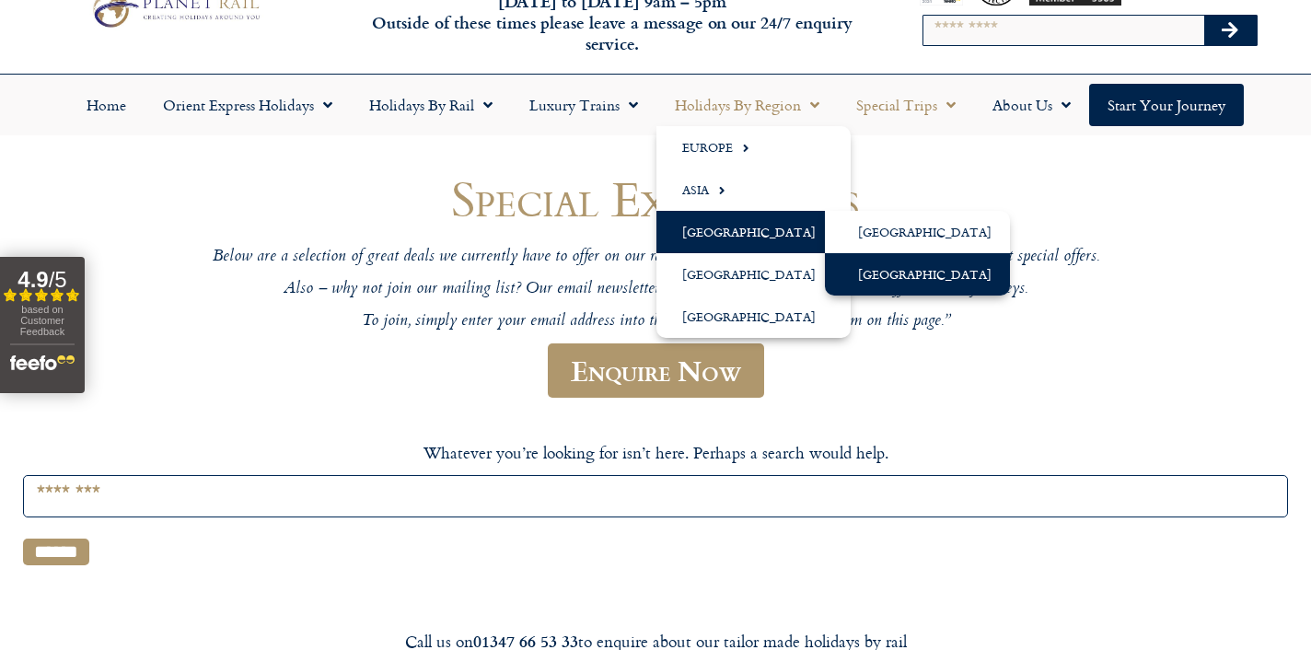
click at [856, 270] on link "[GEOGRAPHIC_DATA]" at bounding box center [917, 274] width 185 height 42
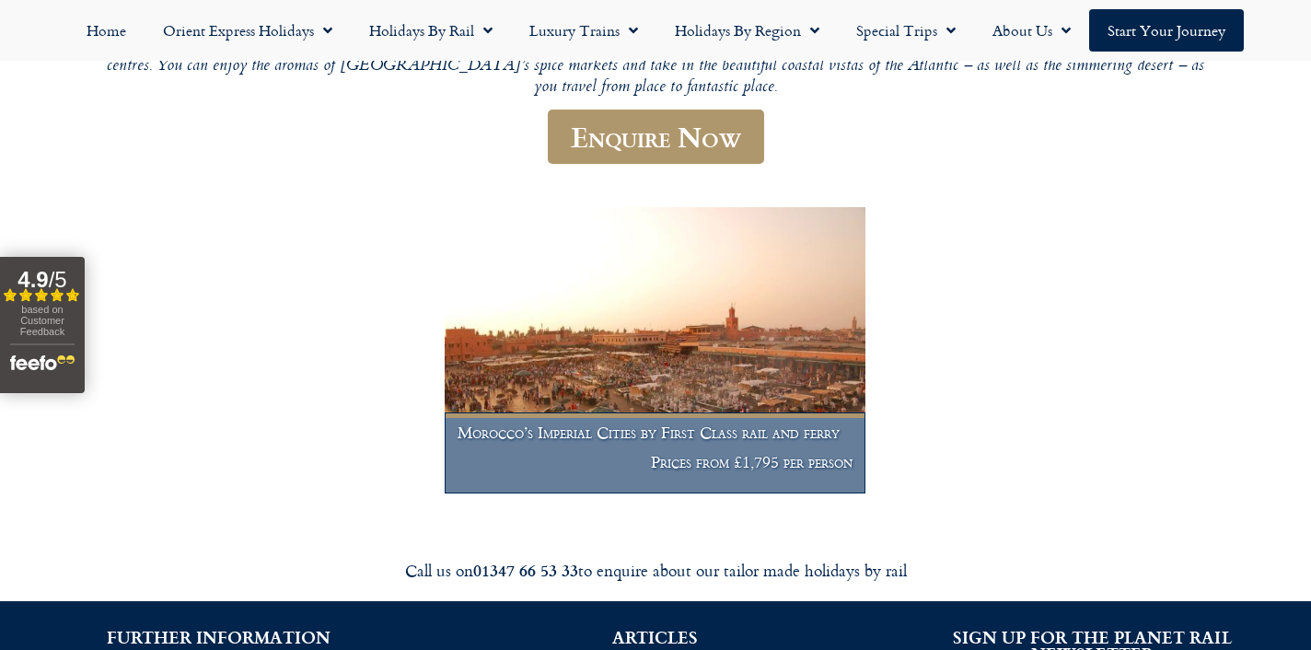
scroll to position [337, 0]
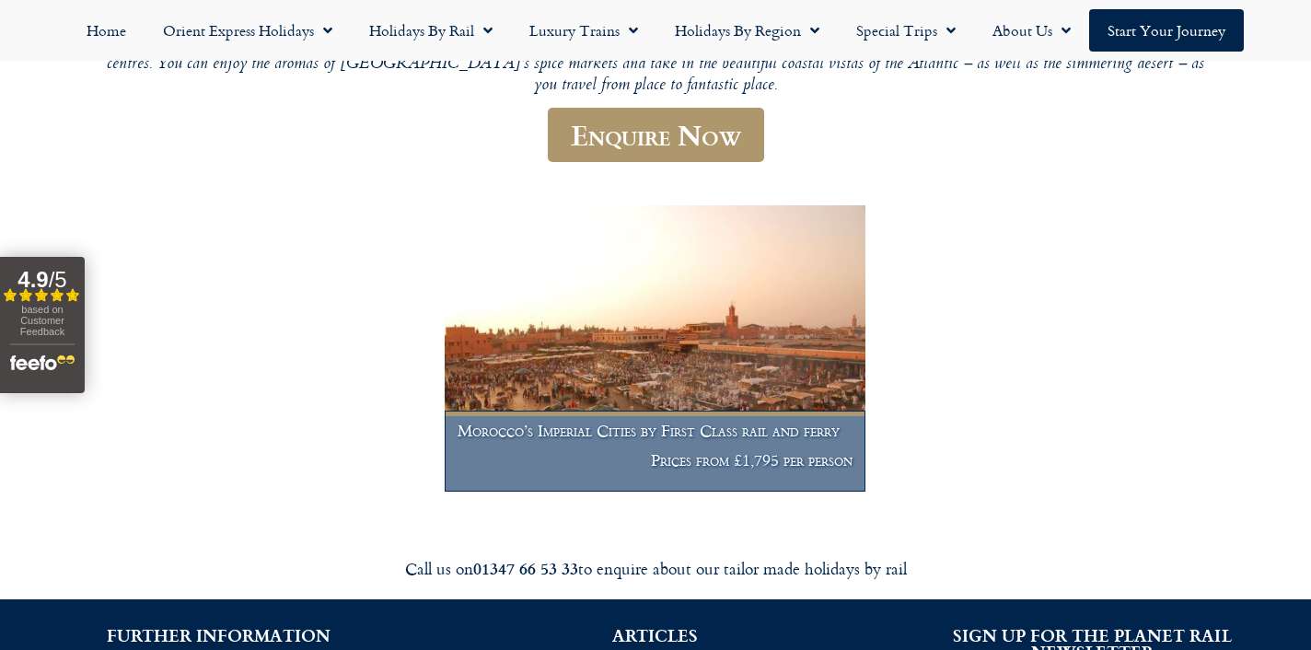
click at [728, 422] on h1 "Morocco’s Imperial Cities by First Class rail and ferry" at bounding box center [655, 431] width 396 height 18
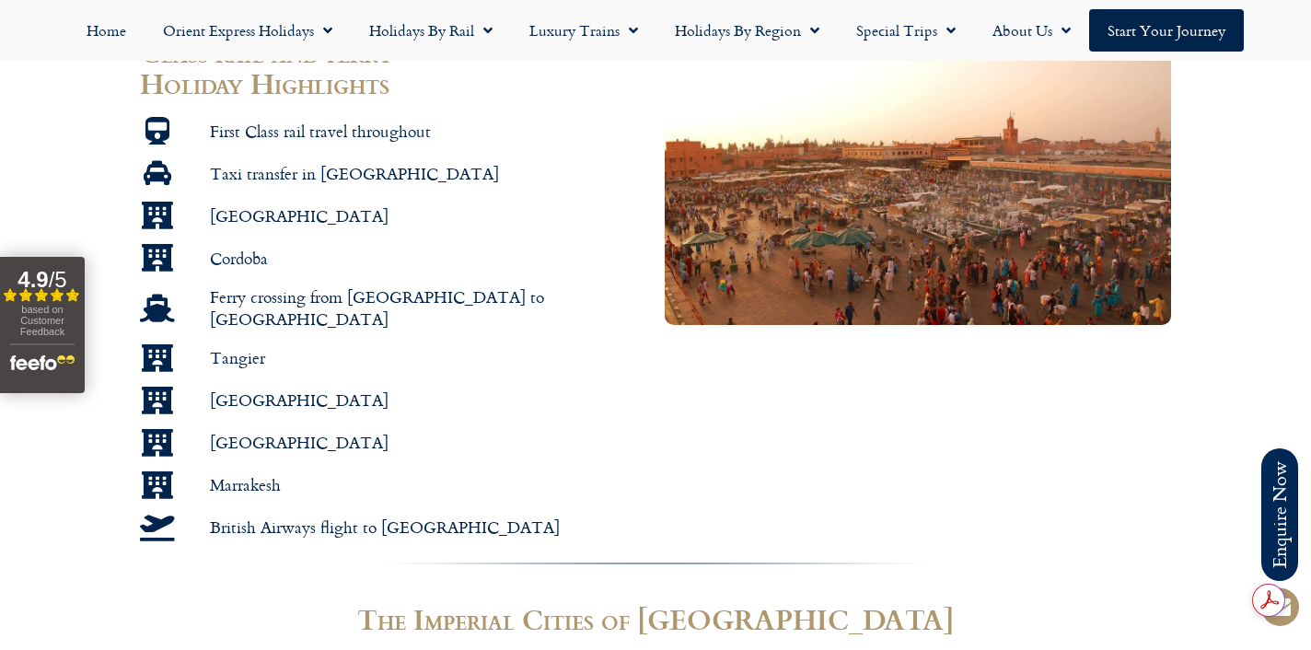
scroll to position [1131, 0]
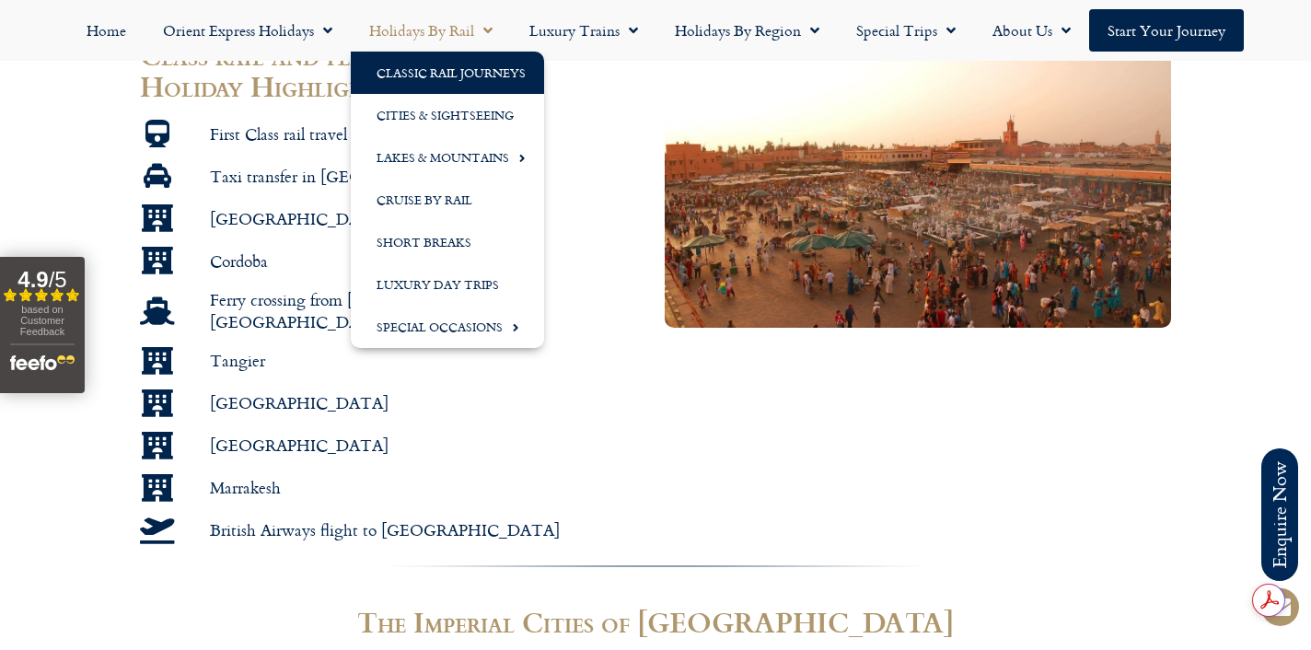
click at [440, 90] on link "Classic Rail Journeys" at bounding box center [447, 73] width 193 height 42
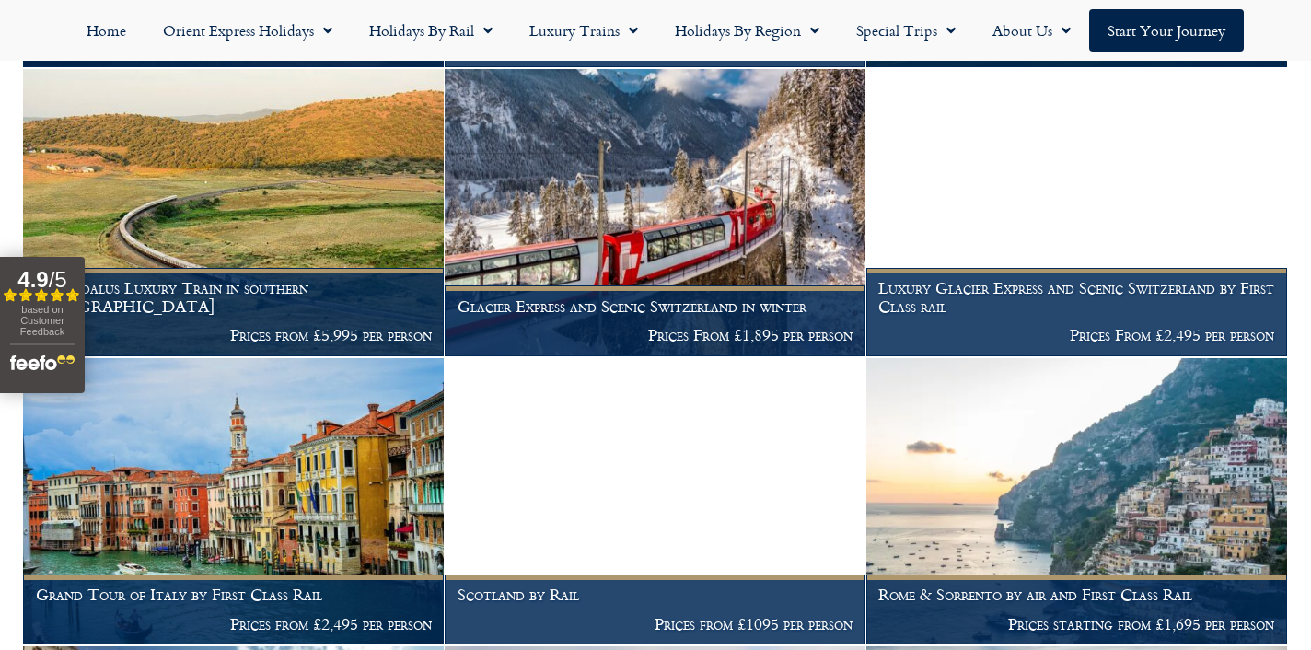
scroll to position [743, 0]
